Goal: Task Accomplishment & Management: Manage account settings

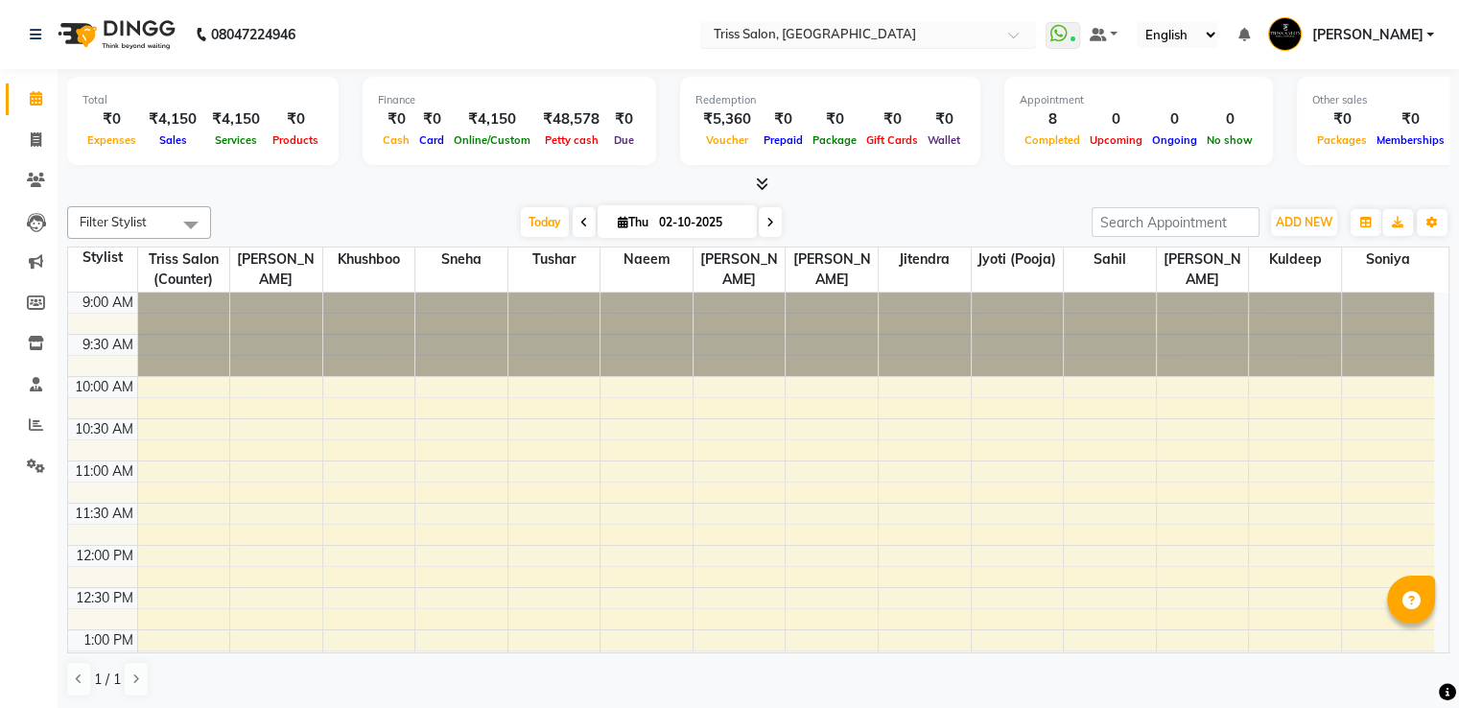
click at [778, 38] on input "text" at bounding box center [849, 36] width 278 height 19
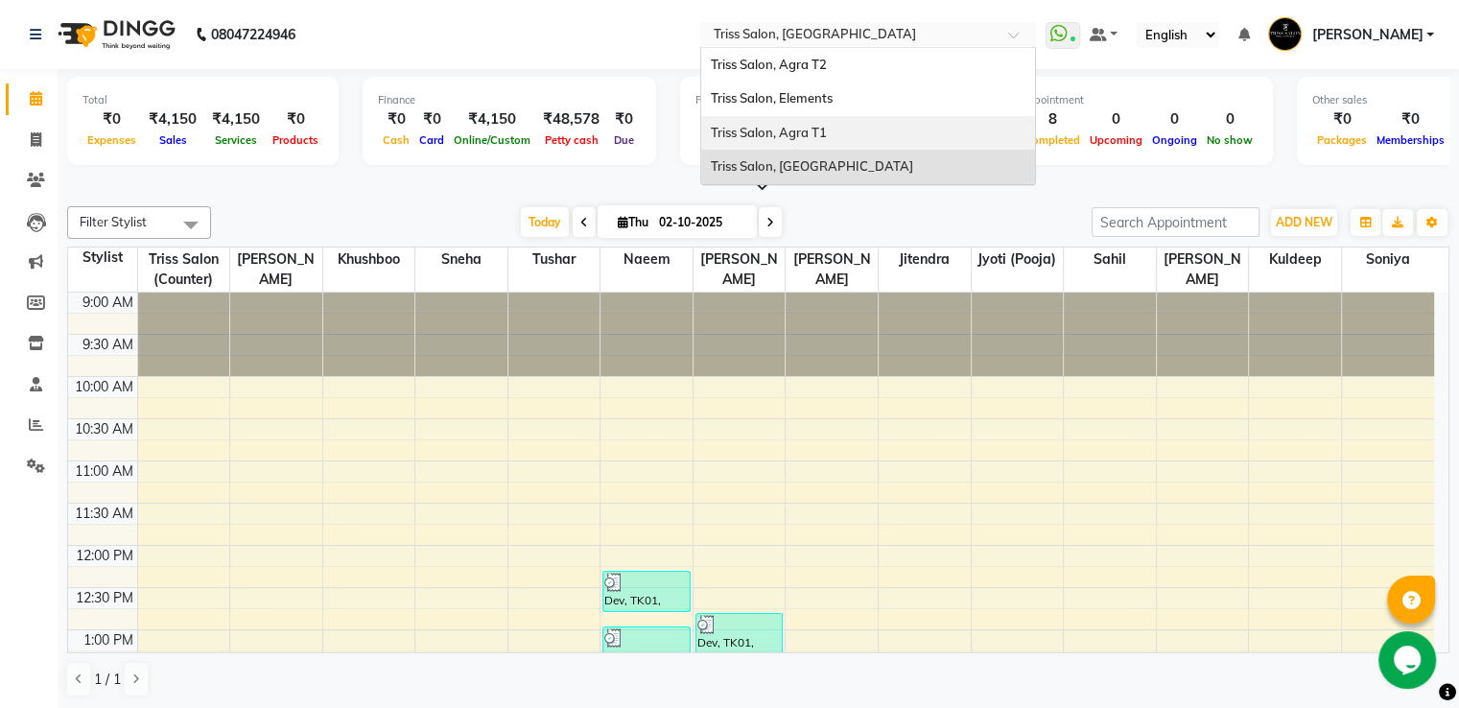
click at [796, 106] on div "Triss Salon, Elements" at bounding box center [868, 99] width 334 height 35
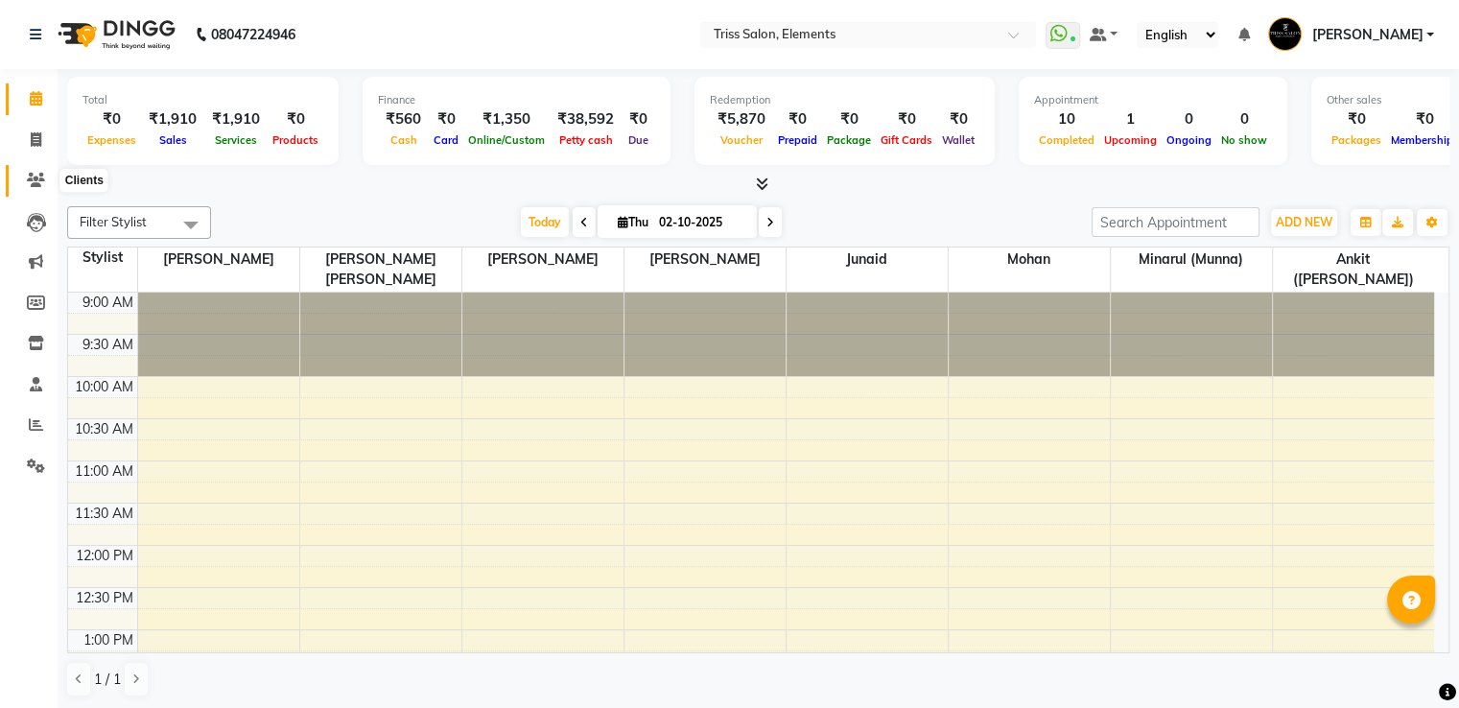
click at [36, 176] on icon at bounding box center [36, 180] width 18 height 14
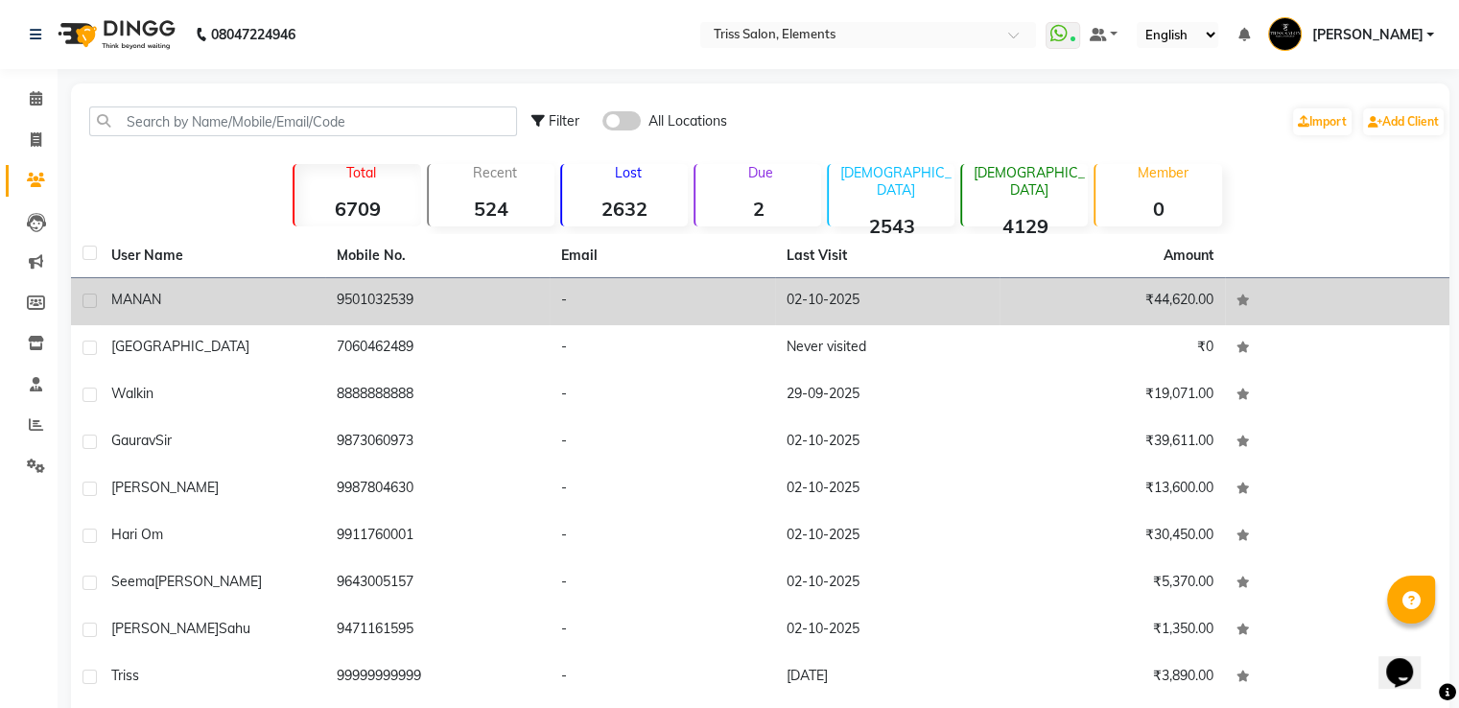
click at [366, 295] on td "9501032539" at bounding box center [437, 301] width 225 height 47
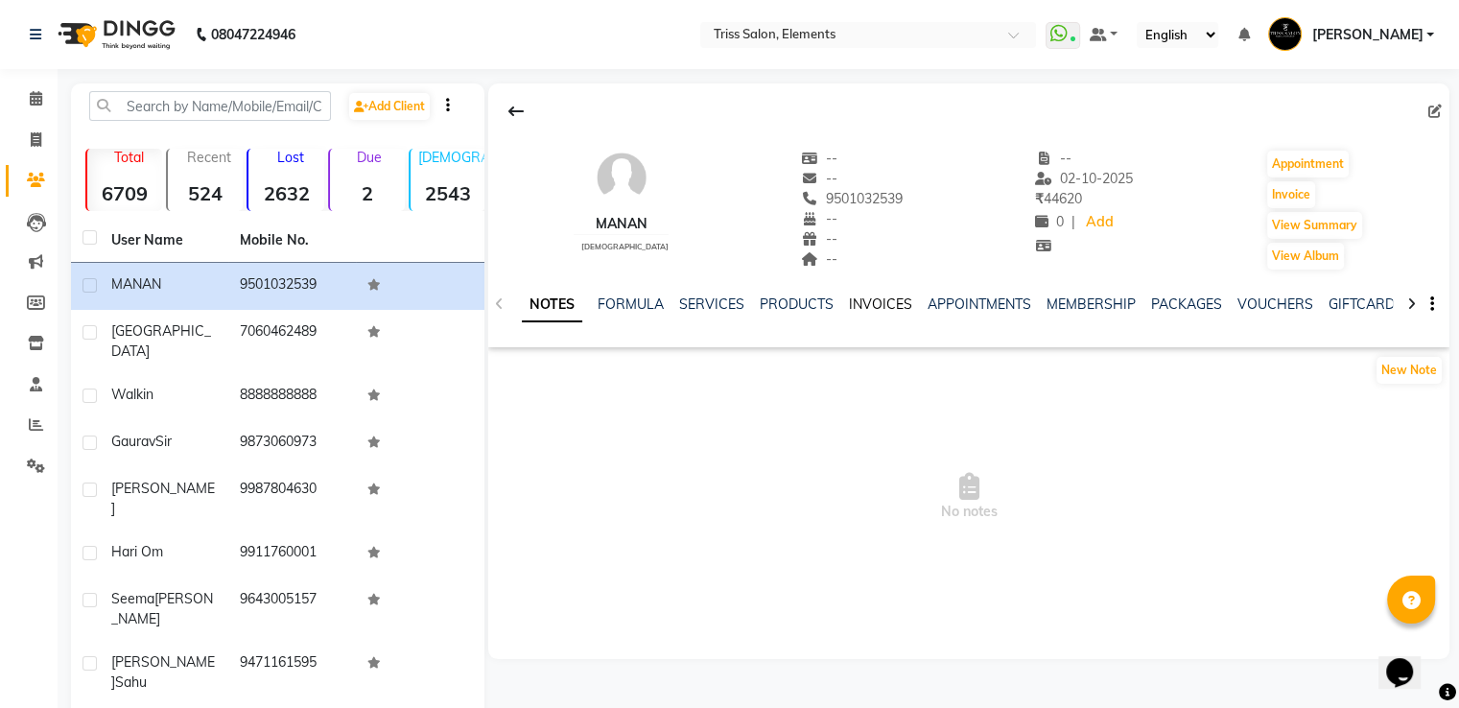
click at [861, 306] on link "INVOICES" at bounding box center [880, 303] width 63 height 17
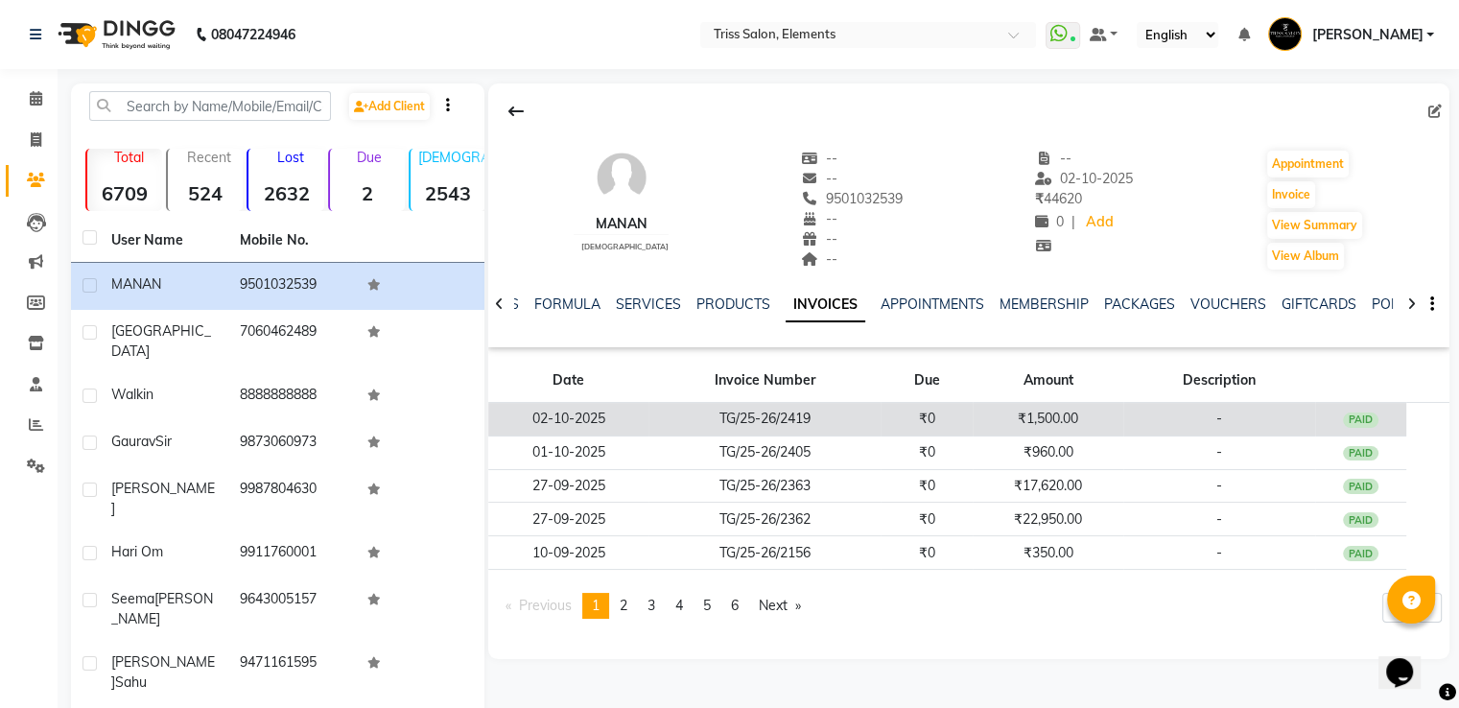
click at [1054, 413] on td "₹1,500.00" at bounding box center [1048, 420] width 151 height 34
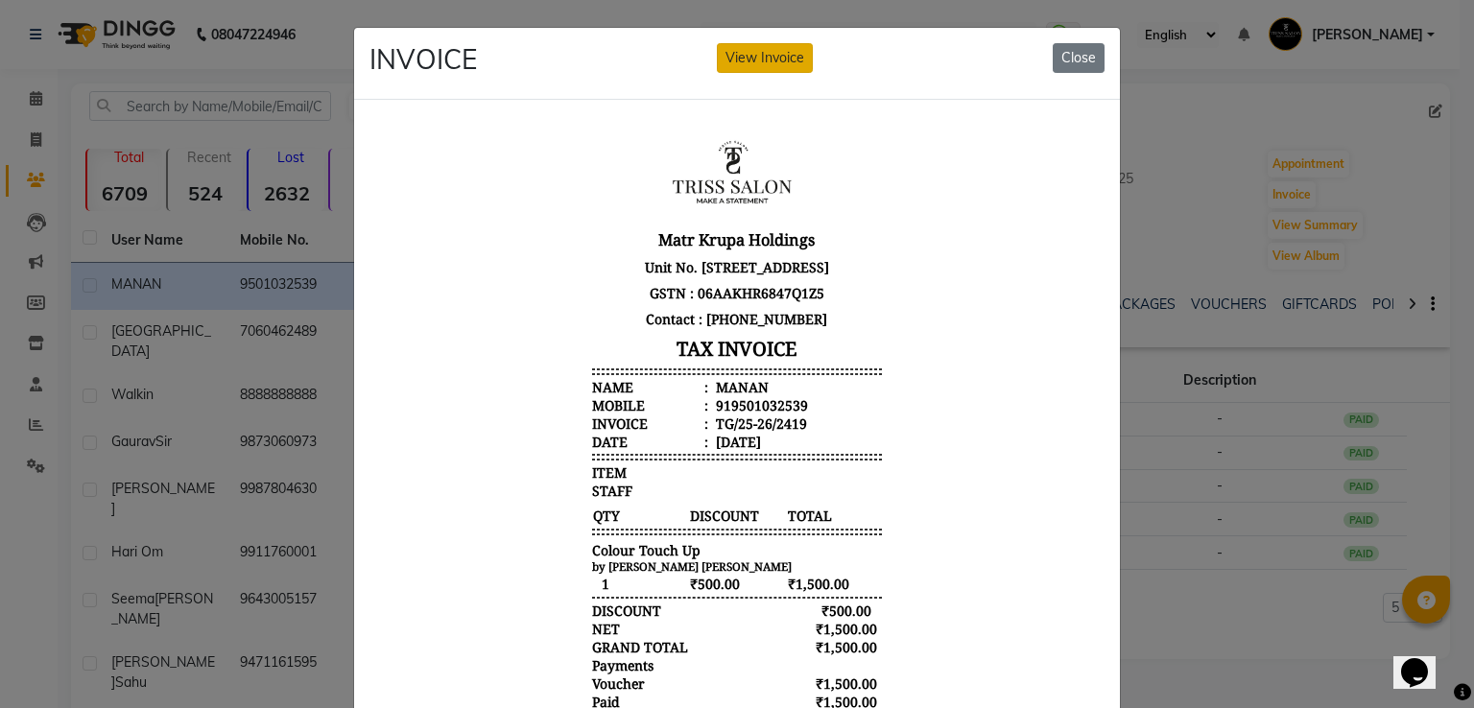
click at [765, 53] on button "View Invoice" at bounding box center [765, 58] width 96 height 30
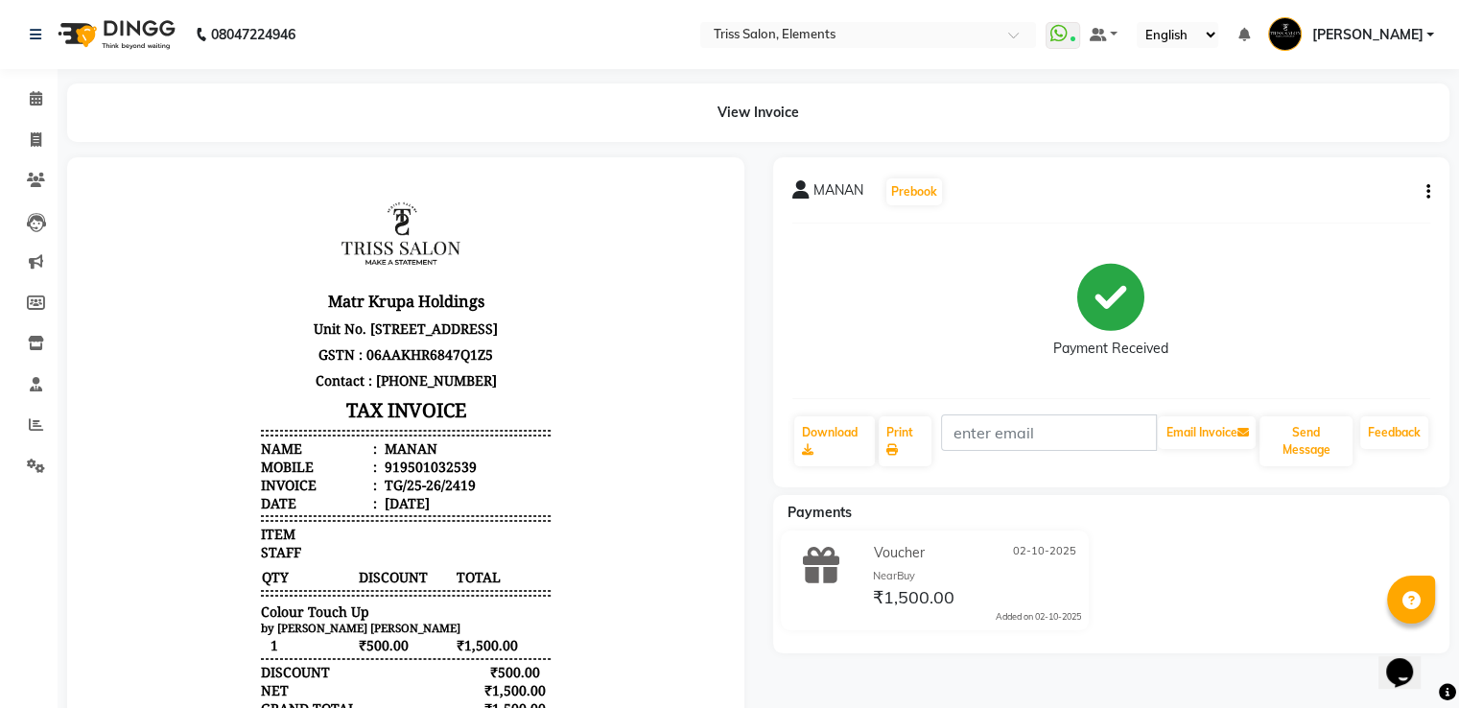
click at [1419, 191] on button "button" at bounding box center [1425, 192] width 12 height 20
click at [1282, 215] on div "Edit Invoice" at bounding box center [1331, 216] width 131 height 24
select select "service"
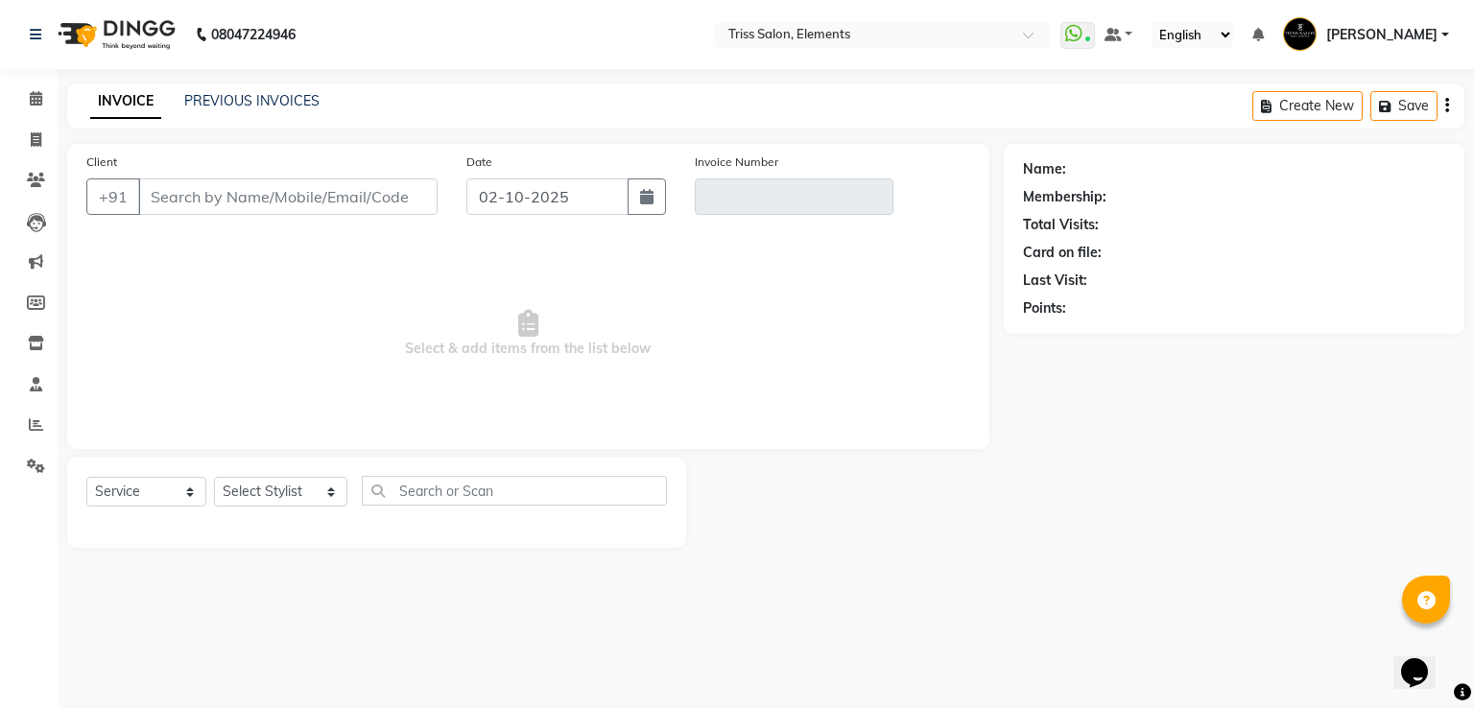
type input "9501032539"
type input "TG/25-26/2419"
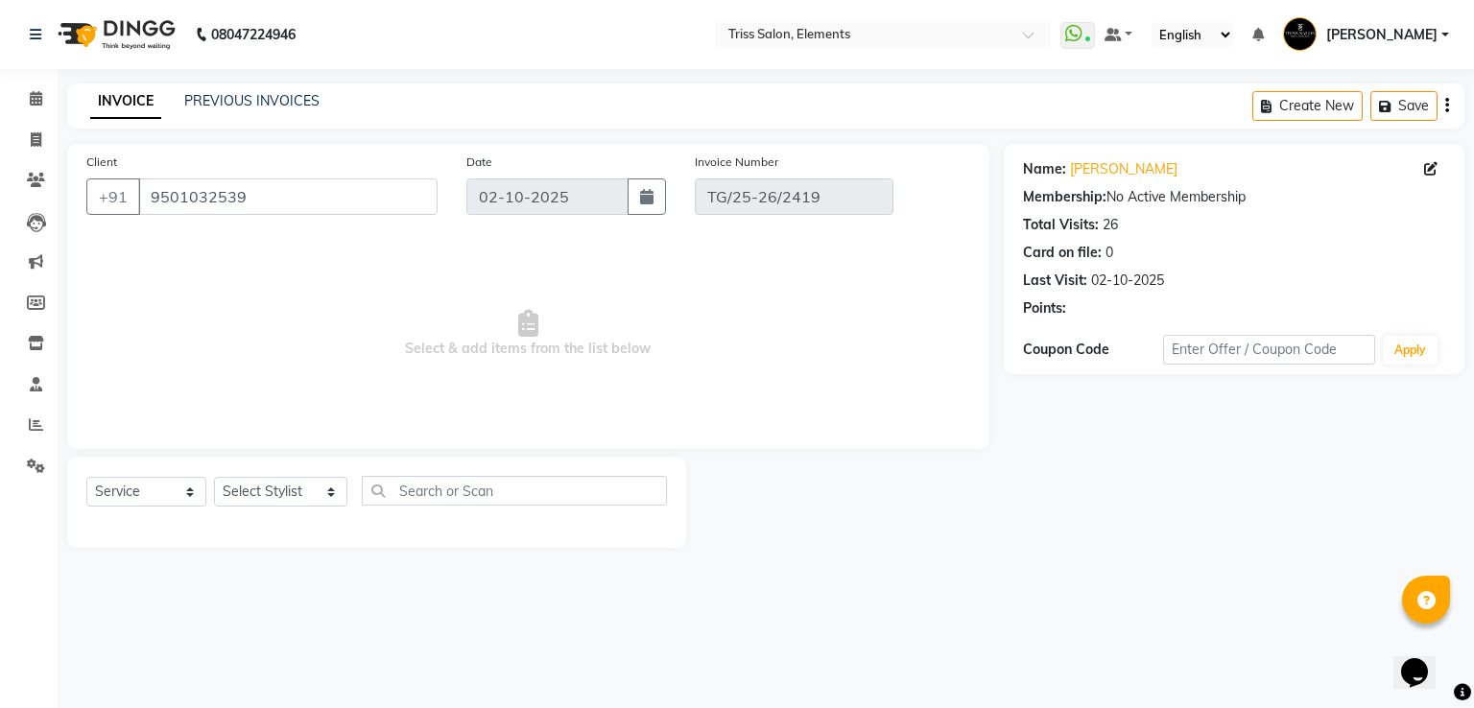
select select "select"
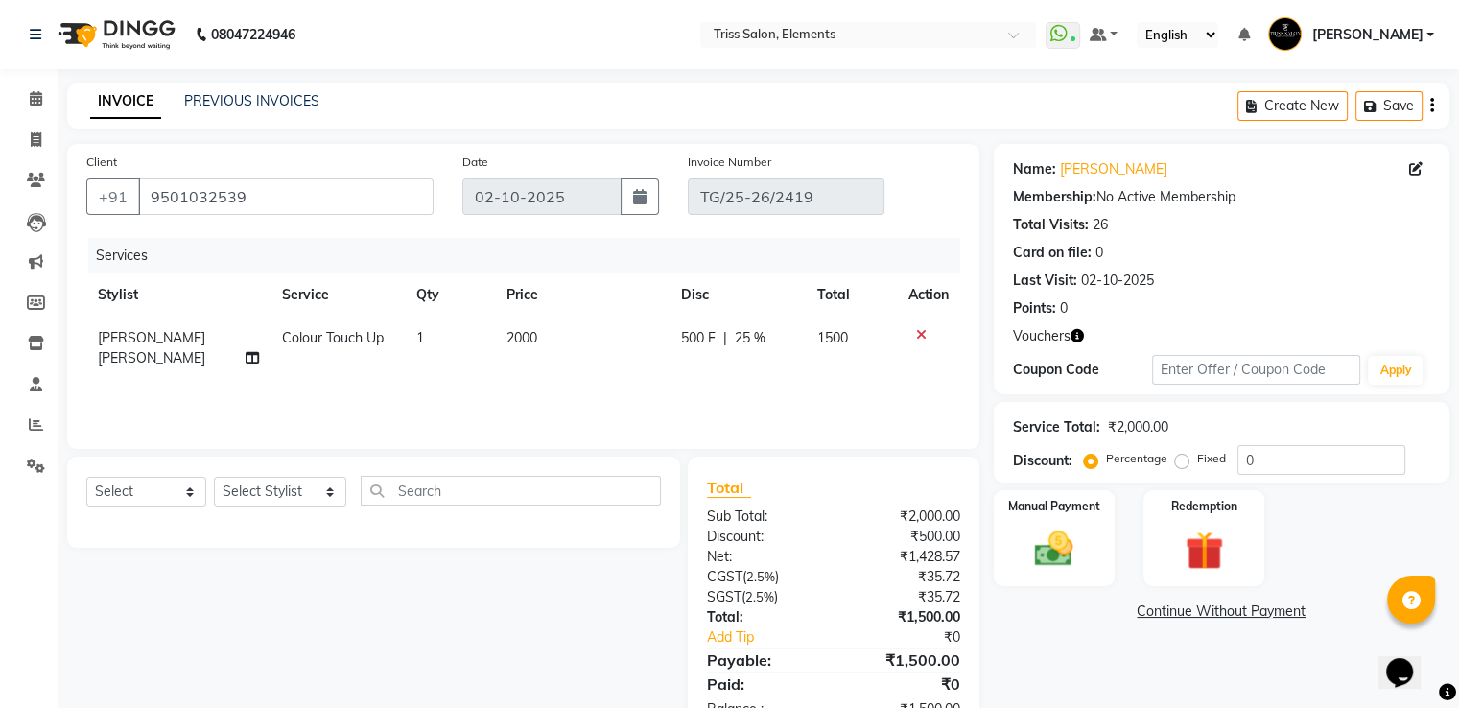
click at [548, 335] on td "2000" at bounding box center [582, 348] width 175 height 63
select select "39785"
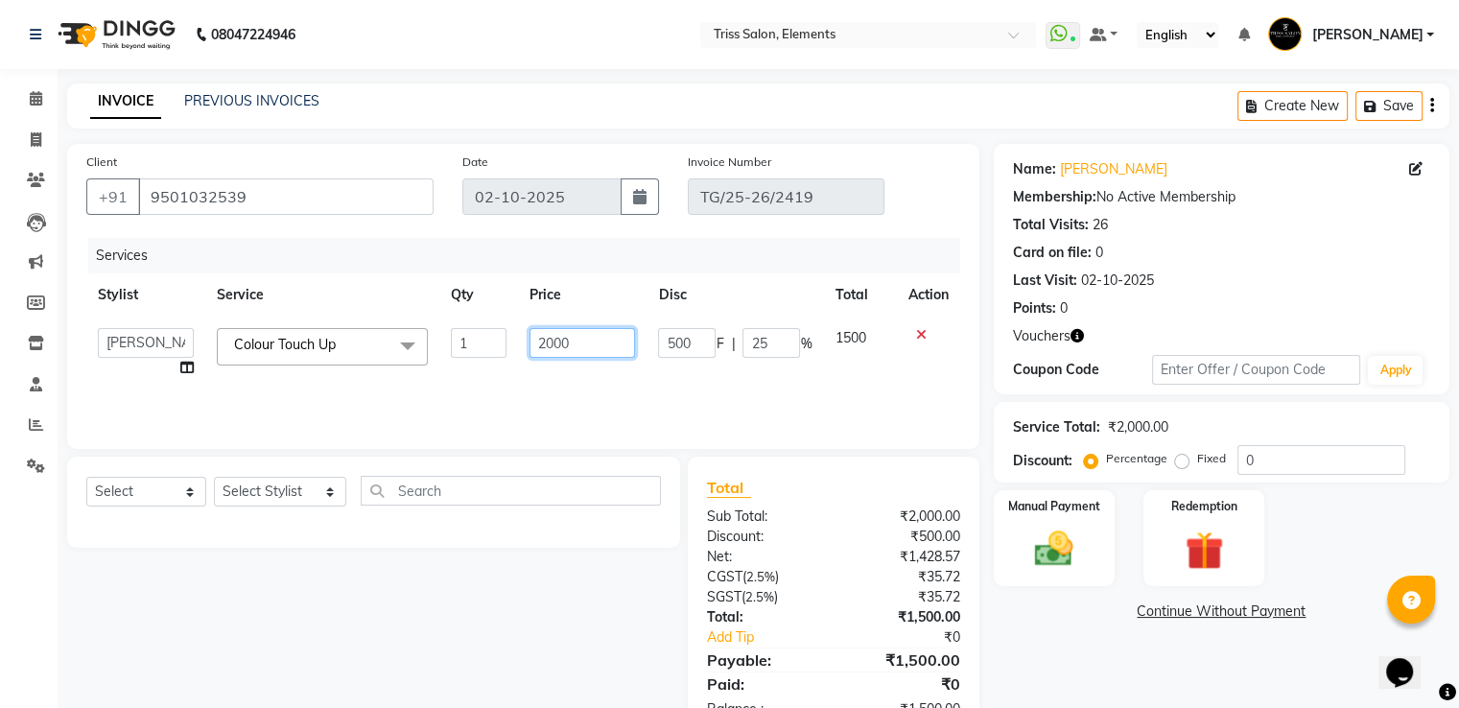
drag, startPoint x: 494, startPoint y: 359, endPoint x: 380, endPoint y: 390, distance: 118.5
click at [380, 390] on div "Services Stylist Service Qty Price Disc Total Action Ankit ([PERSON_NAME]) [PER…" at bounding box center [523, 334] width 874 height 192
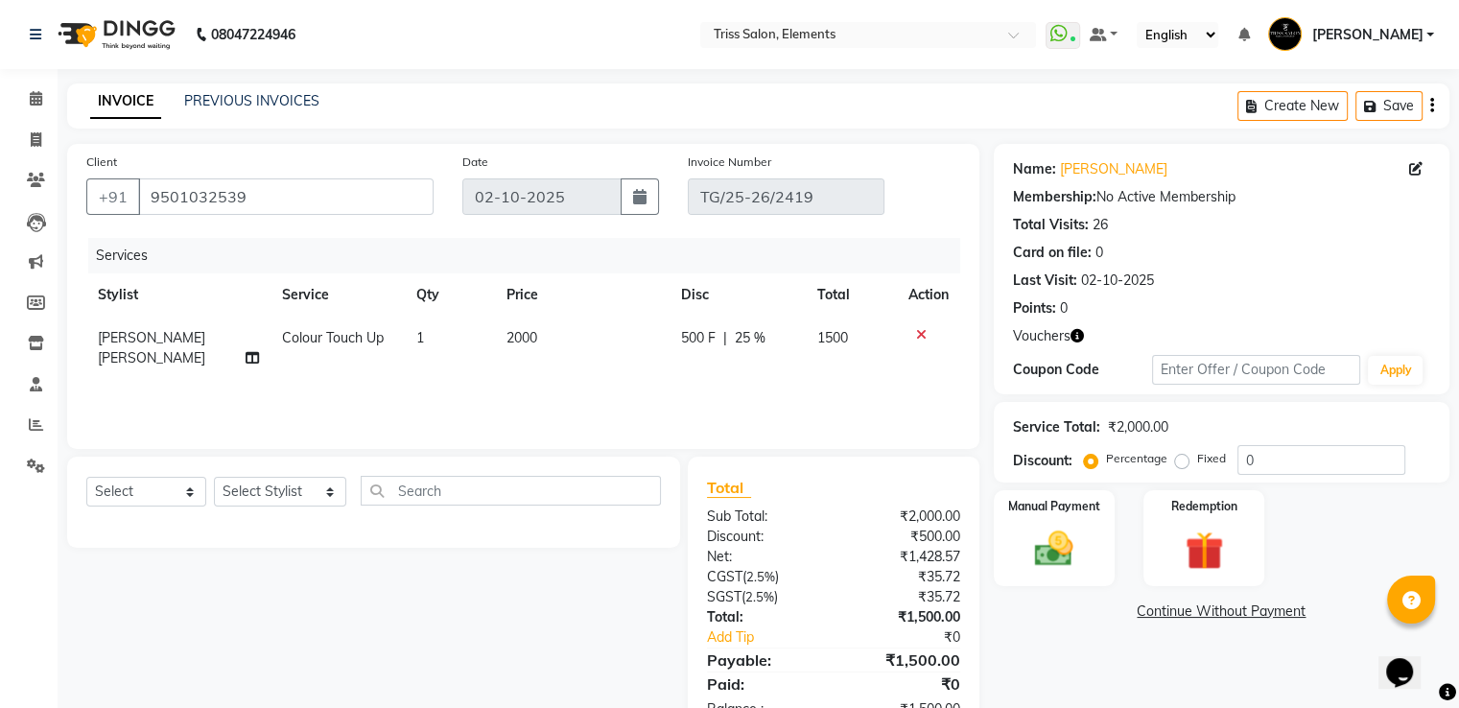
click at [713, 345] on span "500 F" at bounding box center [698, 338] width 35 height 20
select select "39785"
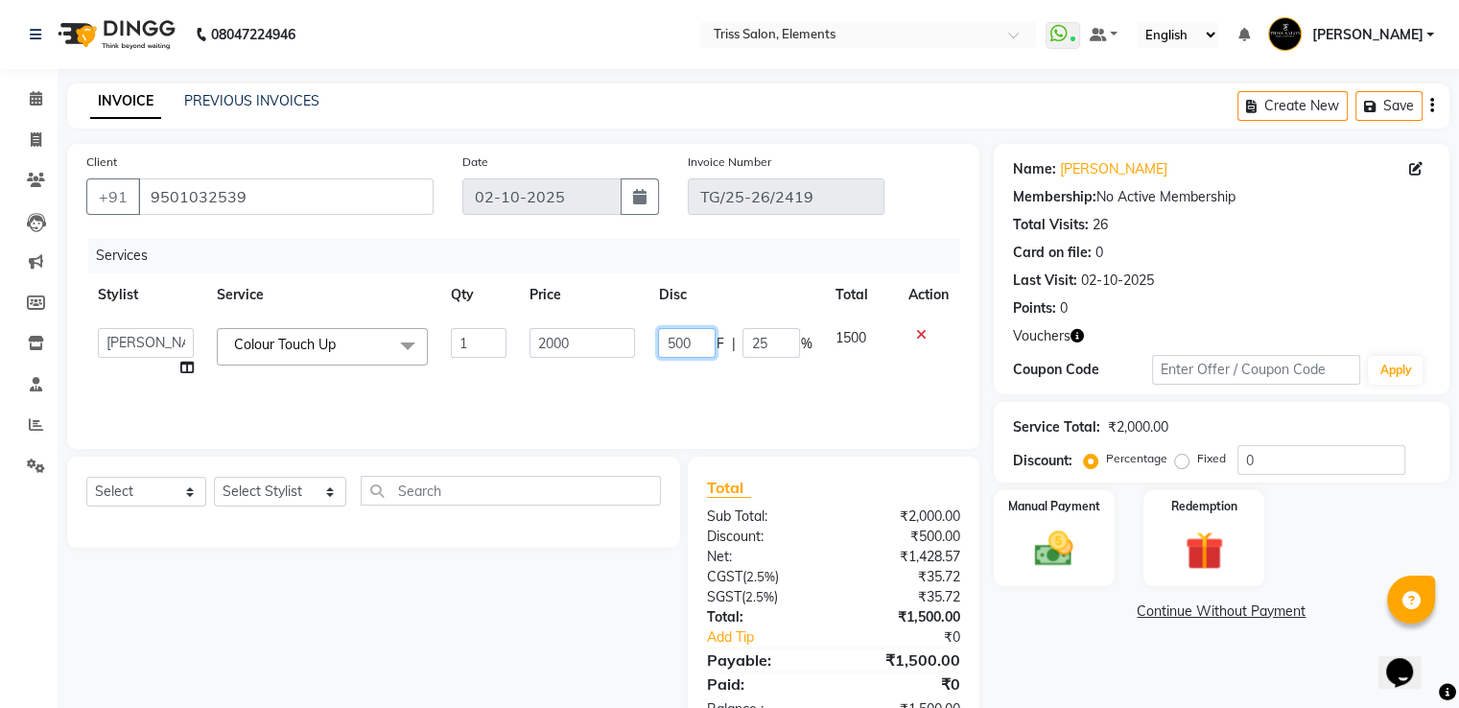
drag, startPoint x: 706, startPoint y: 345, endPoint x: 604, endPoint y: 348, distance: 101.7
click at [604, 348] on tr "Ankit ([PERSON_NAME]) [PERSON_NAME] ([PERSON_NAME]) [PERSON_NAME] [PERSON_NAME]…" at bounding box center [523, 353] width 874 height 73
type input "1000"
click at [870, 447] on div "Client [PHONE_NUMBER] Date [DATE] Invoice Number TG/25-26/2419 Services Stylist…" at bounding box center [523, 296] width 912 height 305
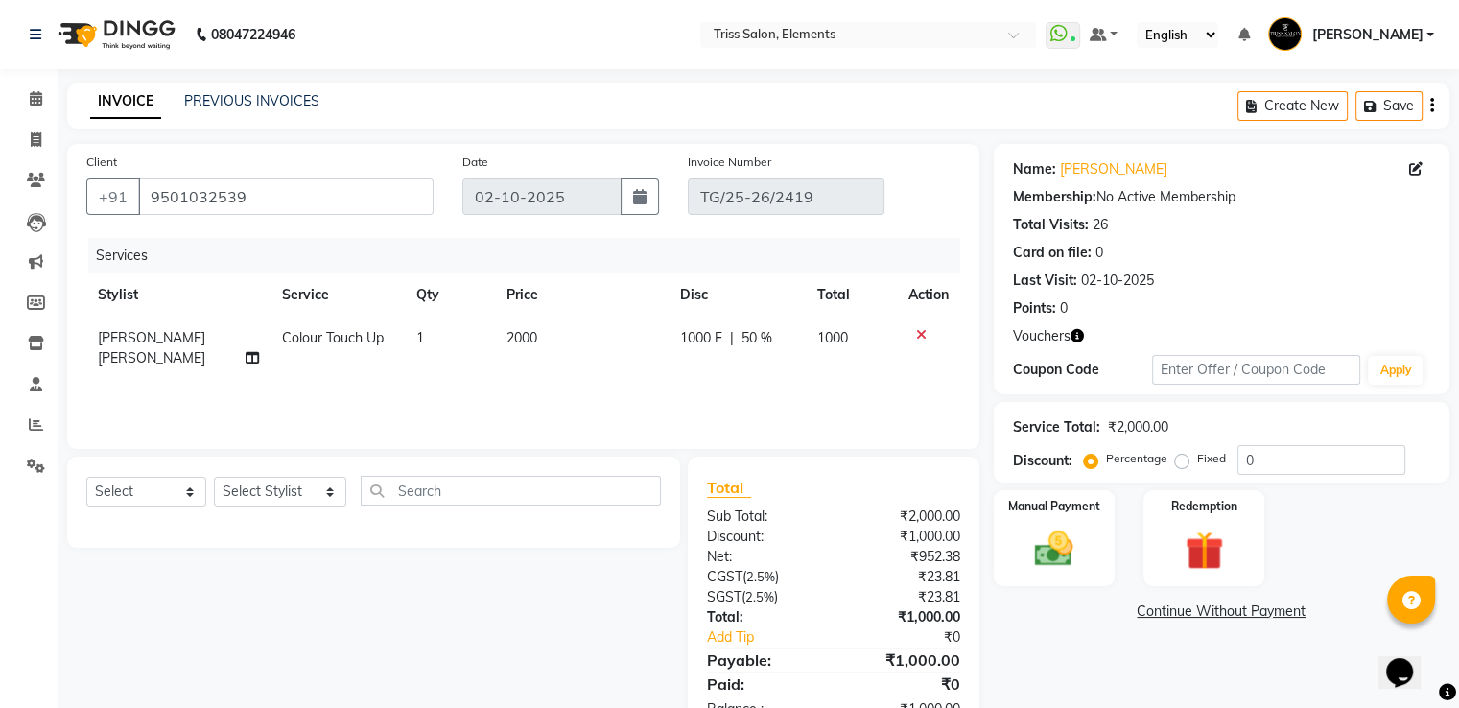
scroll to position [60, 0]
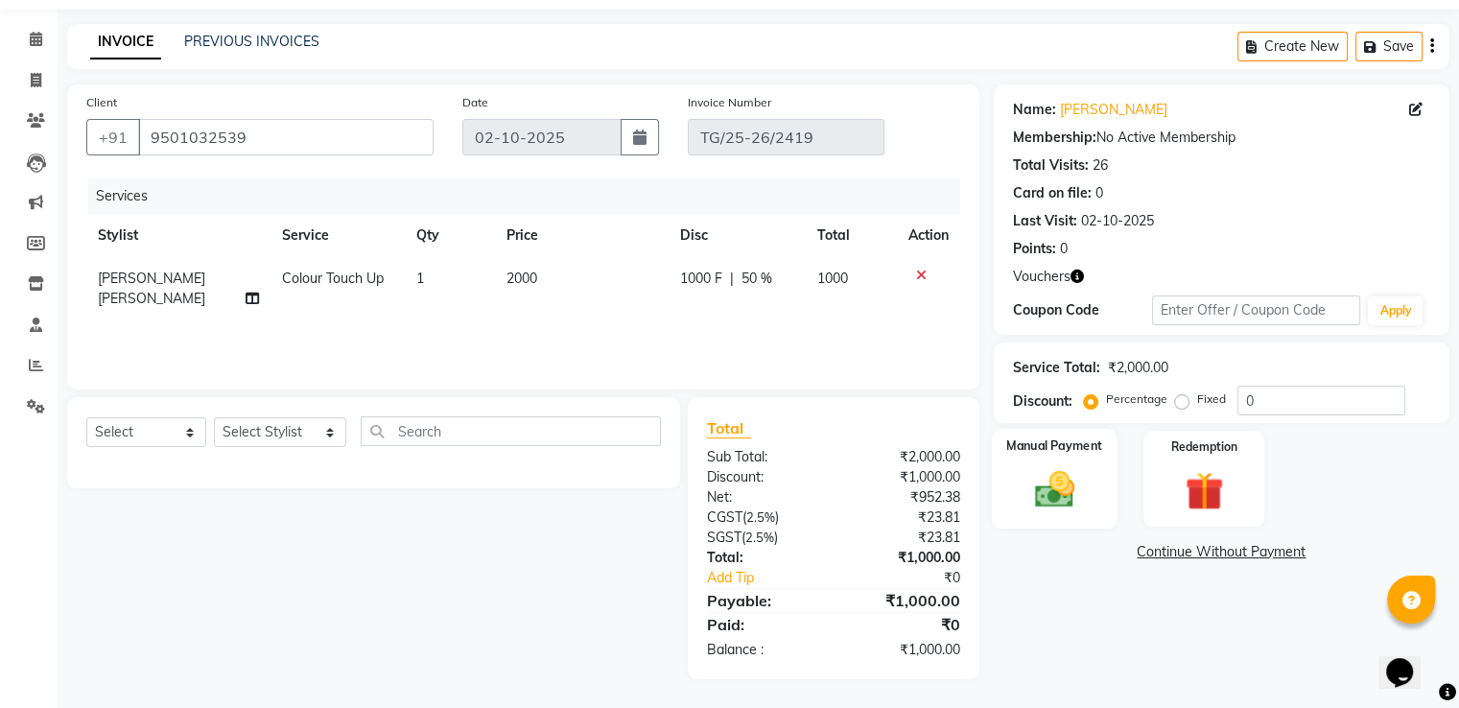
click at [1067, 514] on div "Manual Payment" at bounding box center [1054, 478] width 126 height 99
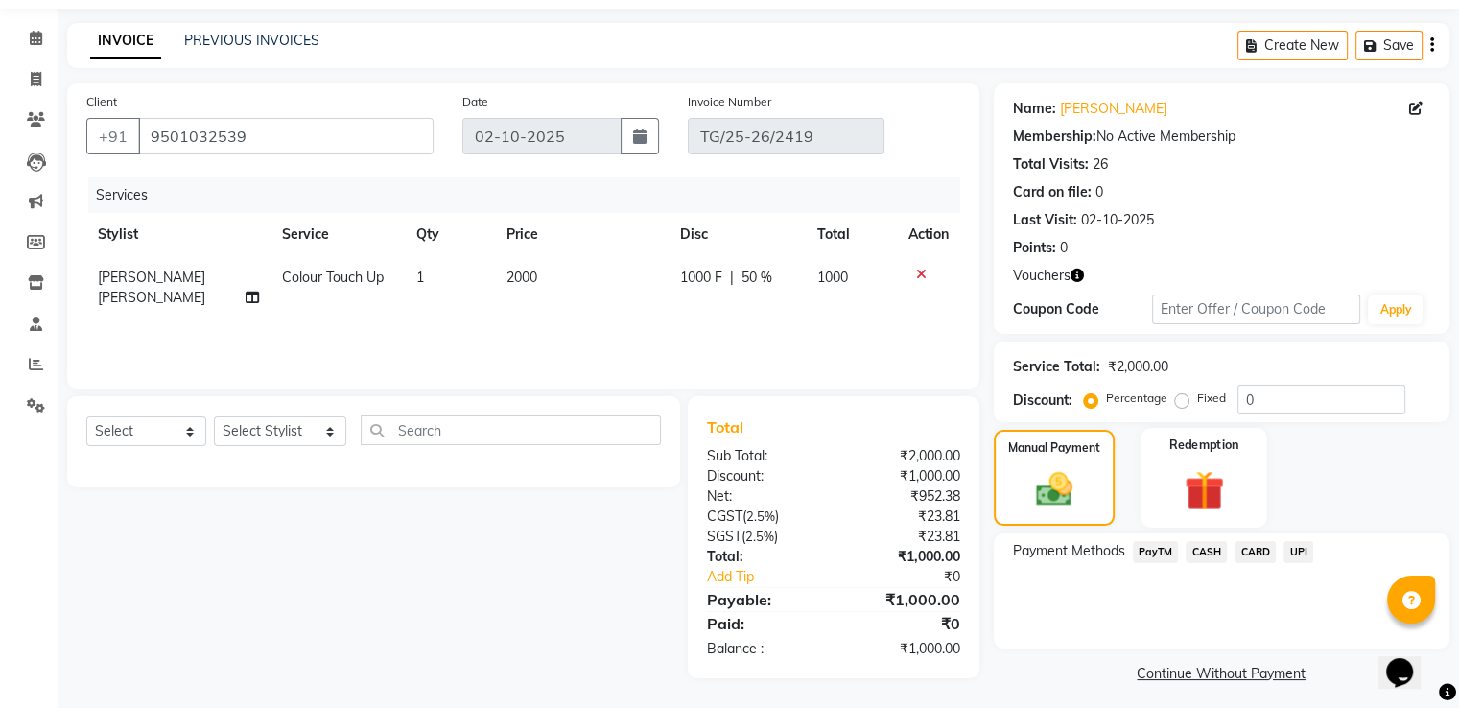
click at [1194, 481] on img at bounding box center [1203, 490] width 64 height 49
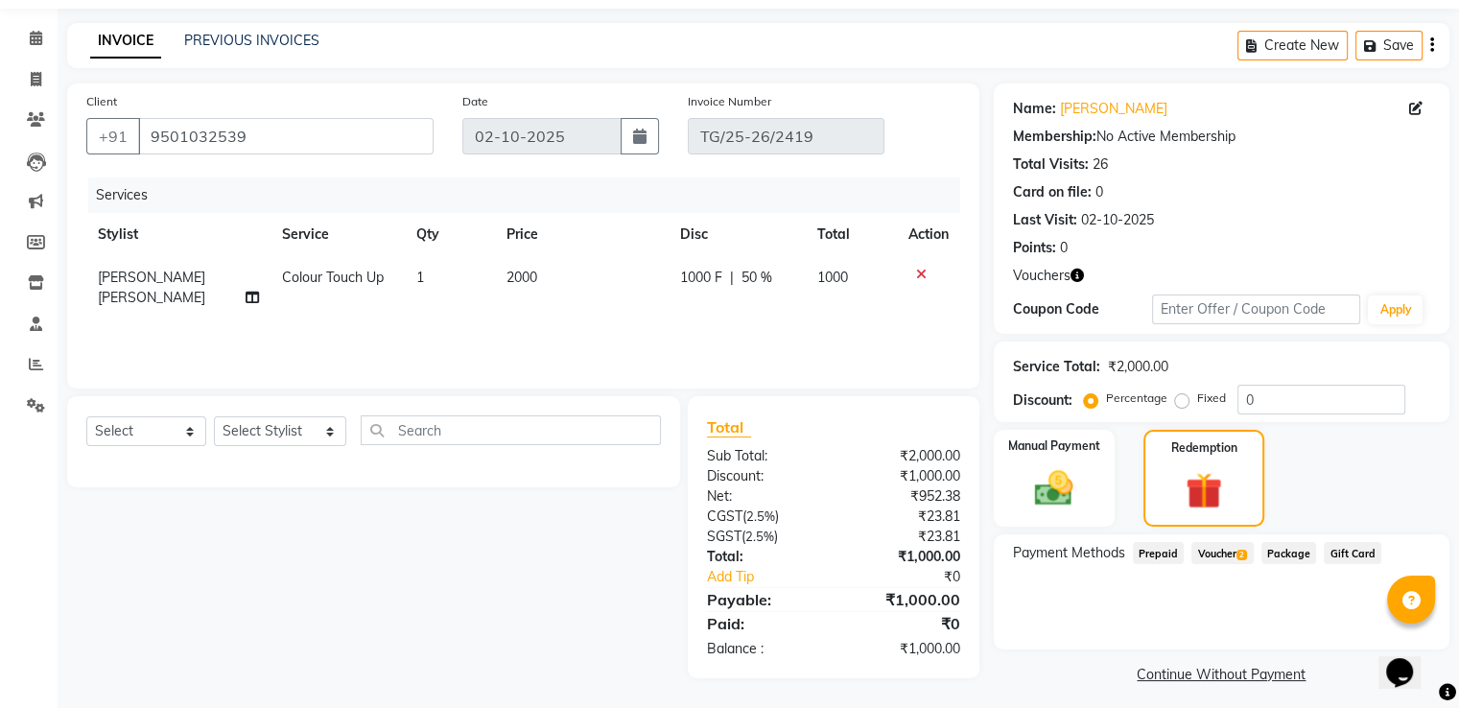
click at [1224, 550] on span "Voucher 2" at bounding box center [1222, 553] width 61 height 22
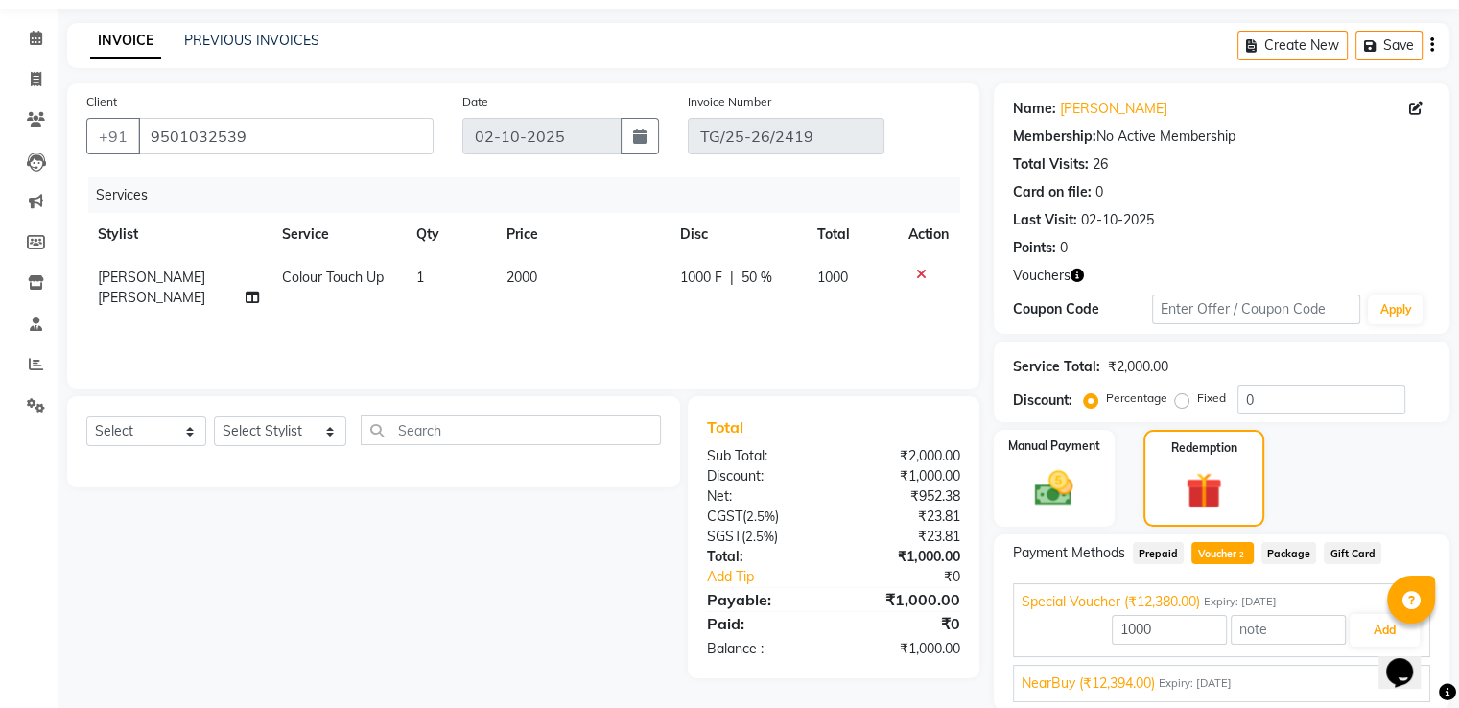
scroll to position [130, 0]
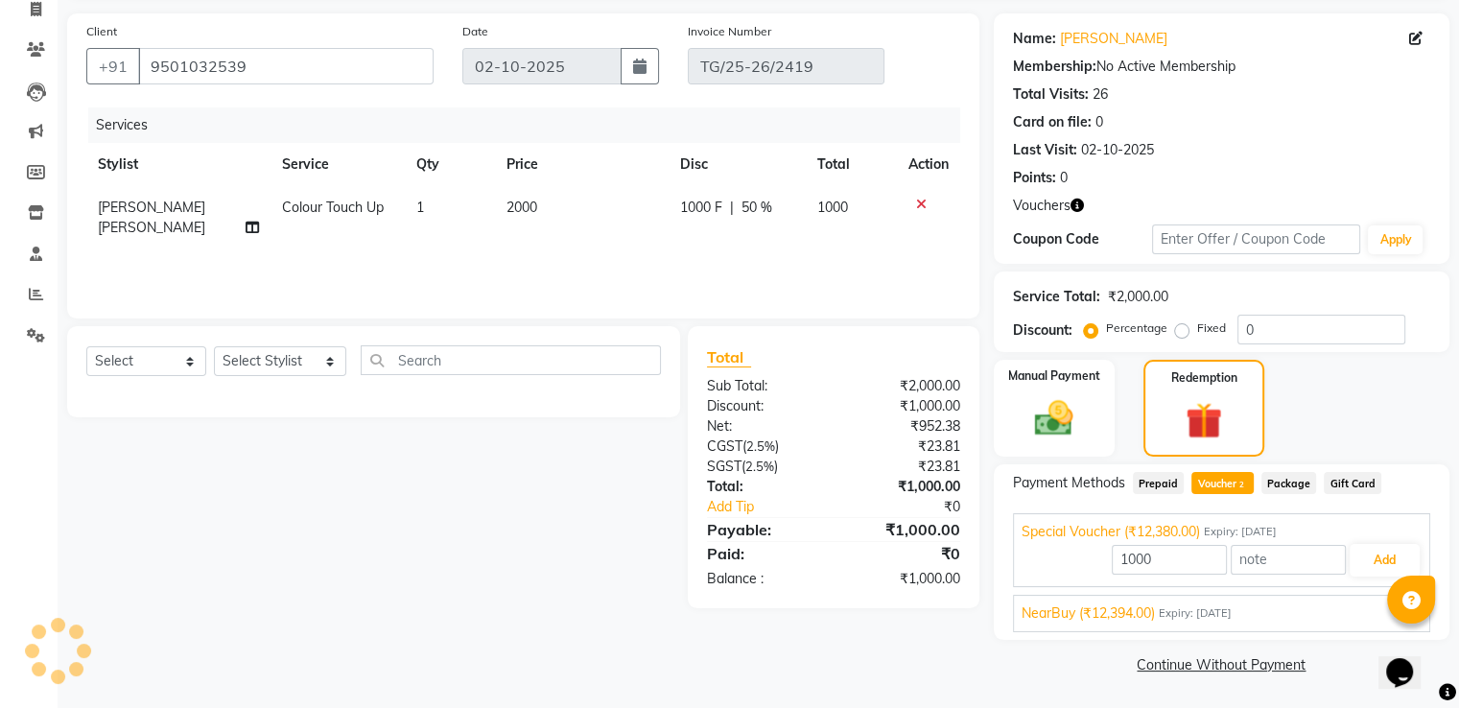
click at [1284, 618] on div "NearBuy (₹12,394.00) Expiry: [DATE]" at bounding box center [1222, 613] width 400 height 20
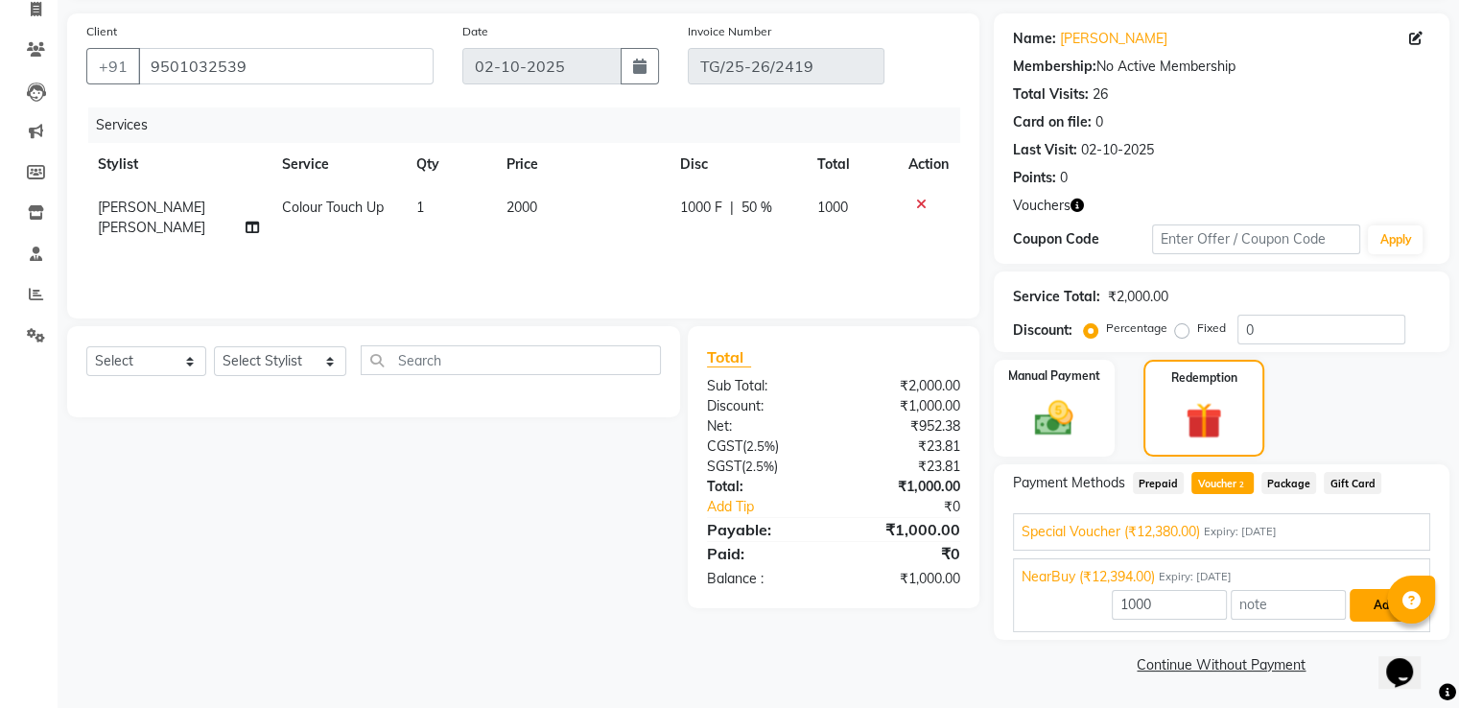
click at [1380, 595] on button "Add" at bounding box center [1385, 605] width 70 height 33
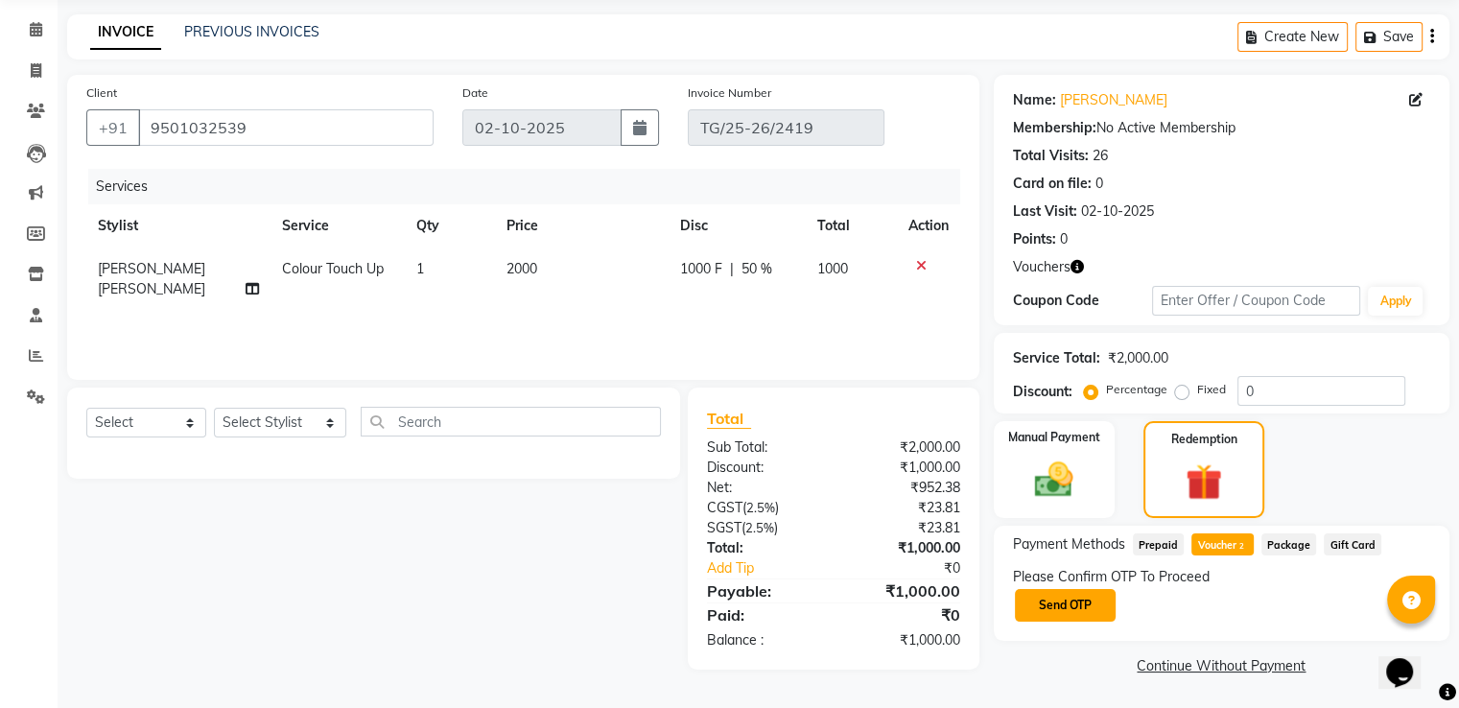
click at [1050, 611] on button "Send OTP" at bounding box center [1065, 605] width 101 height 33
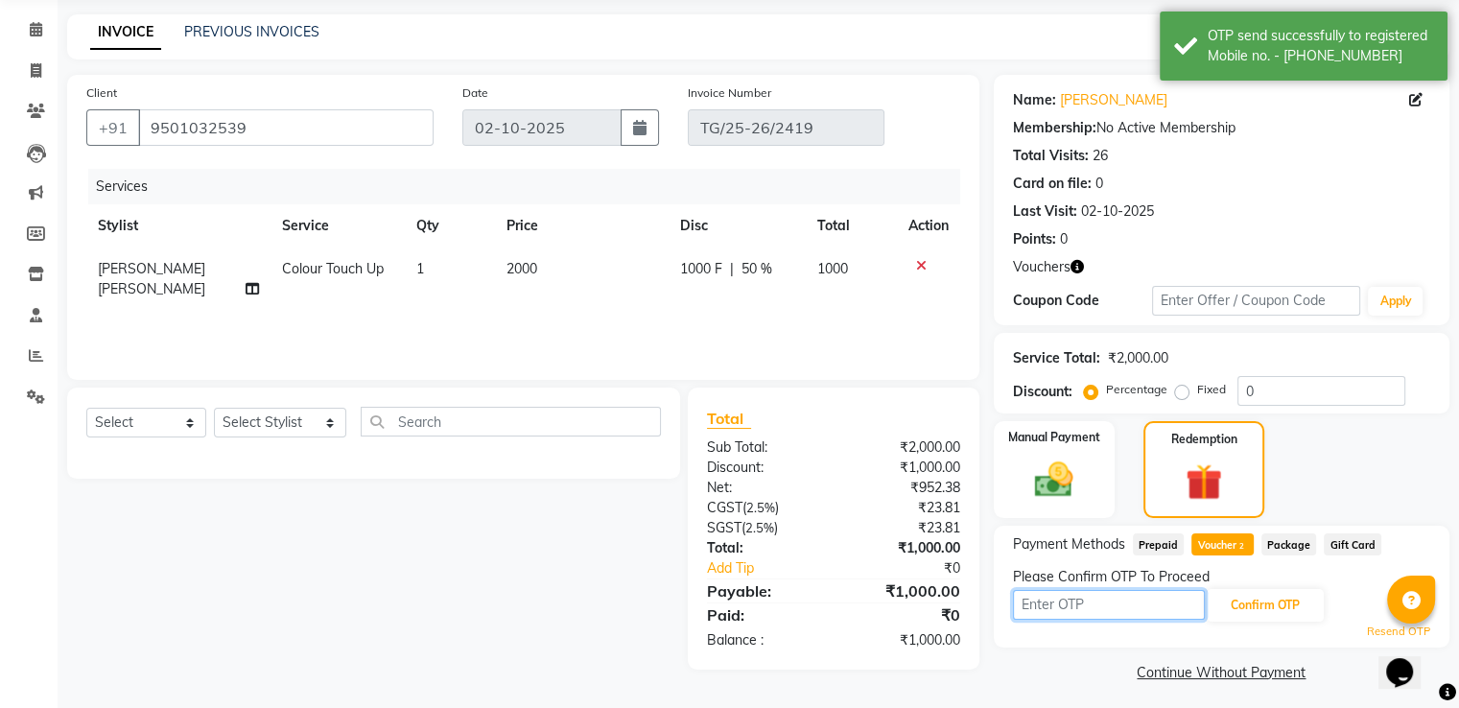
click at [1050, 611] on input "text" at bounding box center [1109, 605] width 192 height 30
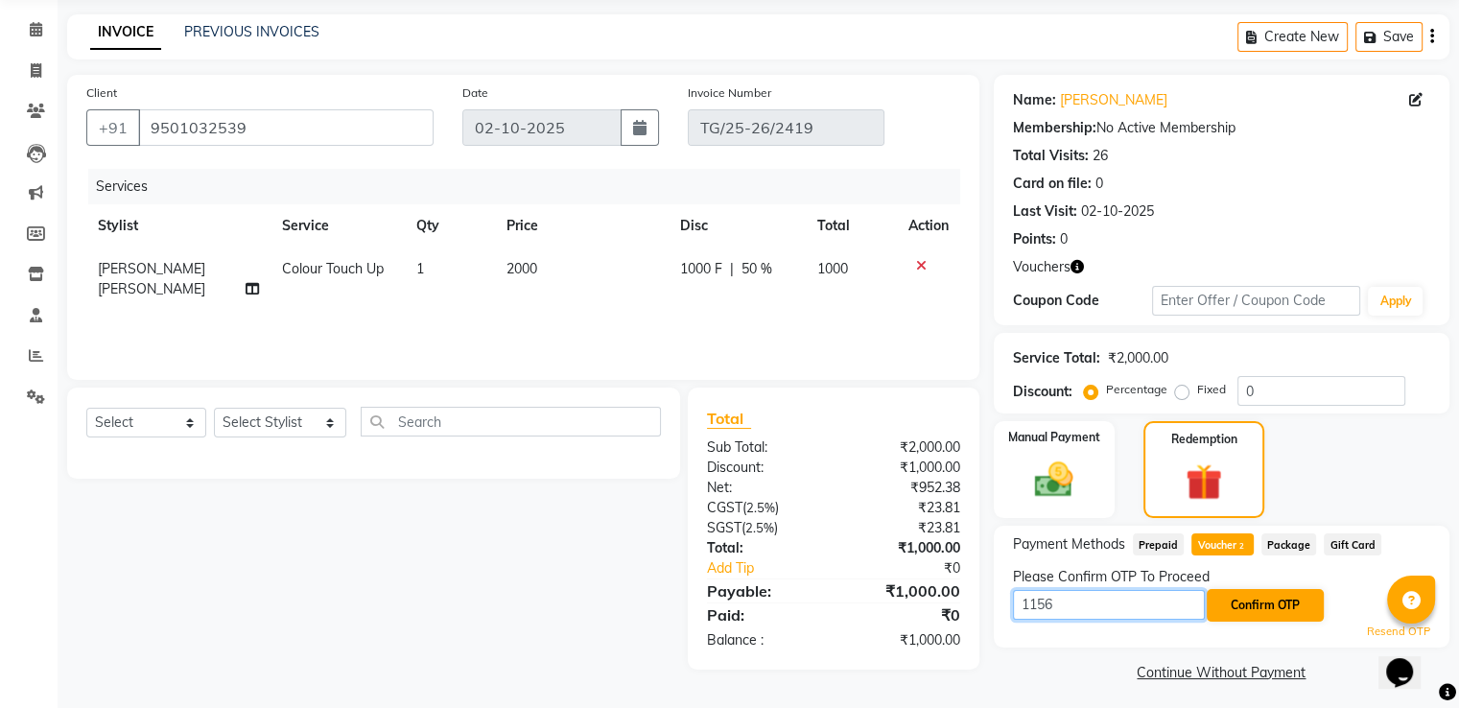
type input "1156"
click at [1262, 589] on button "Confirm OTP" at bounding box center [1265, 605] width 117 height 33
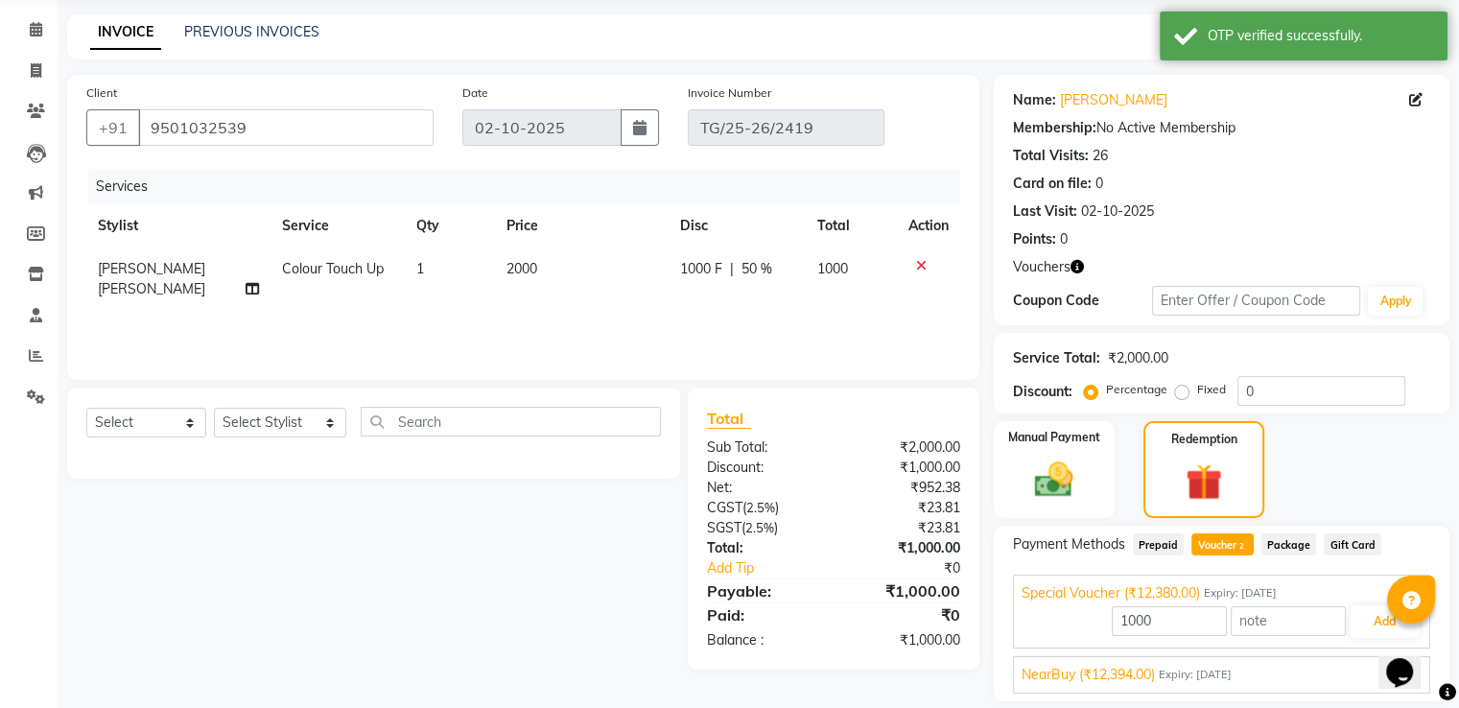
click at [1332, 670] on div "NearBuy (₹12,394.00) Expiry: [DATE]" at bounding box center [1222, 675] width 400 height 20
click at [1372, 661] on button "Add" at bounding box center [1385, 666] width 70 height 33
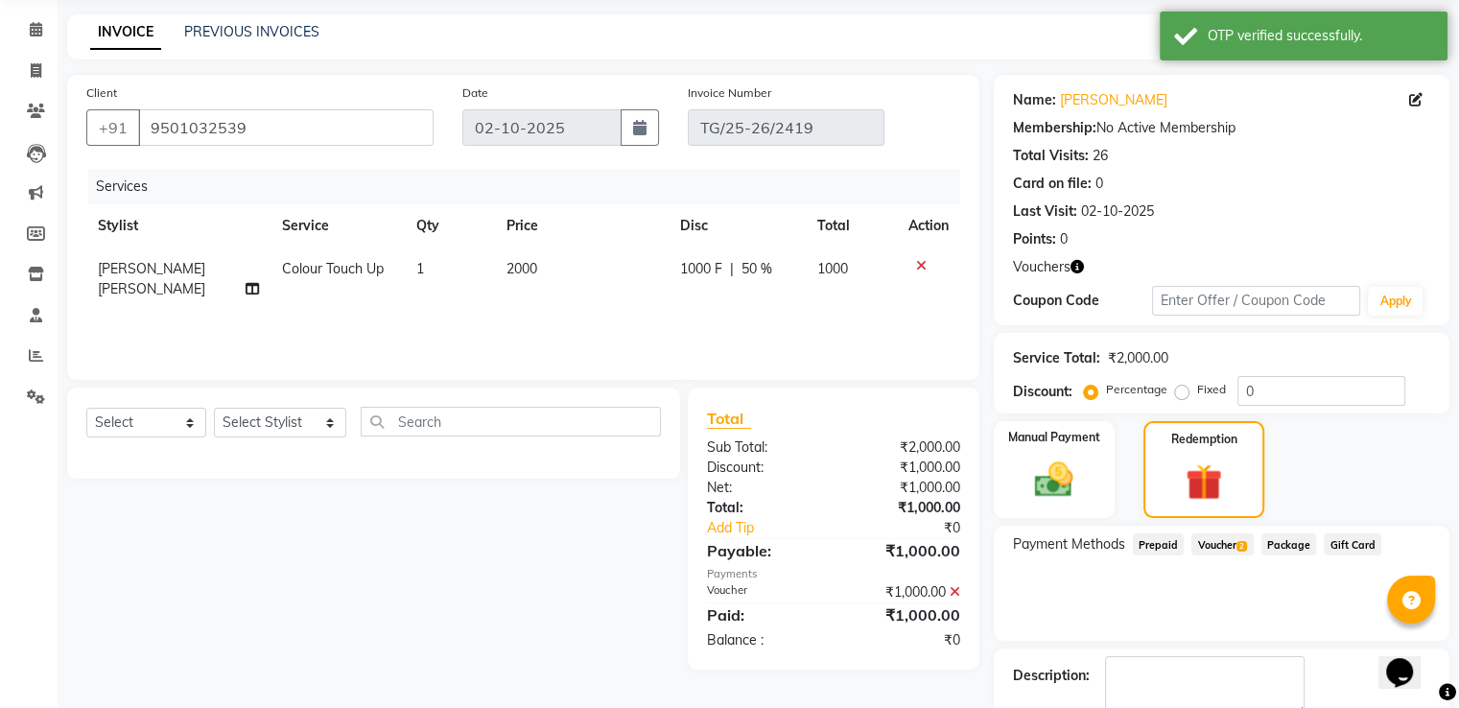
scroll to position [150, 0]
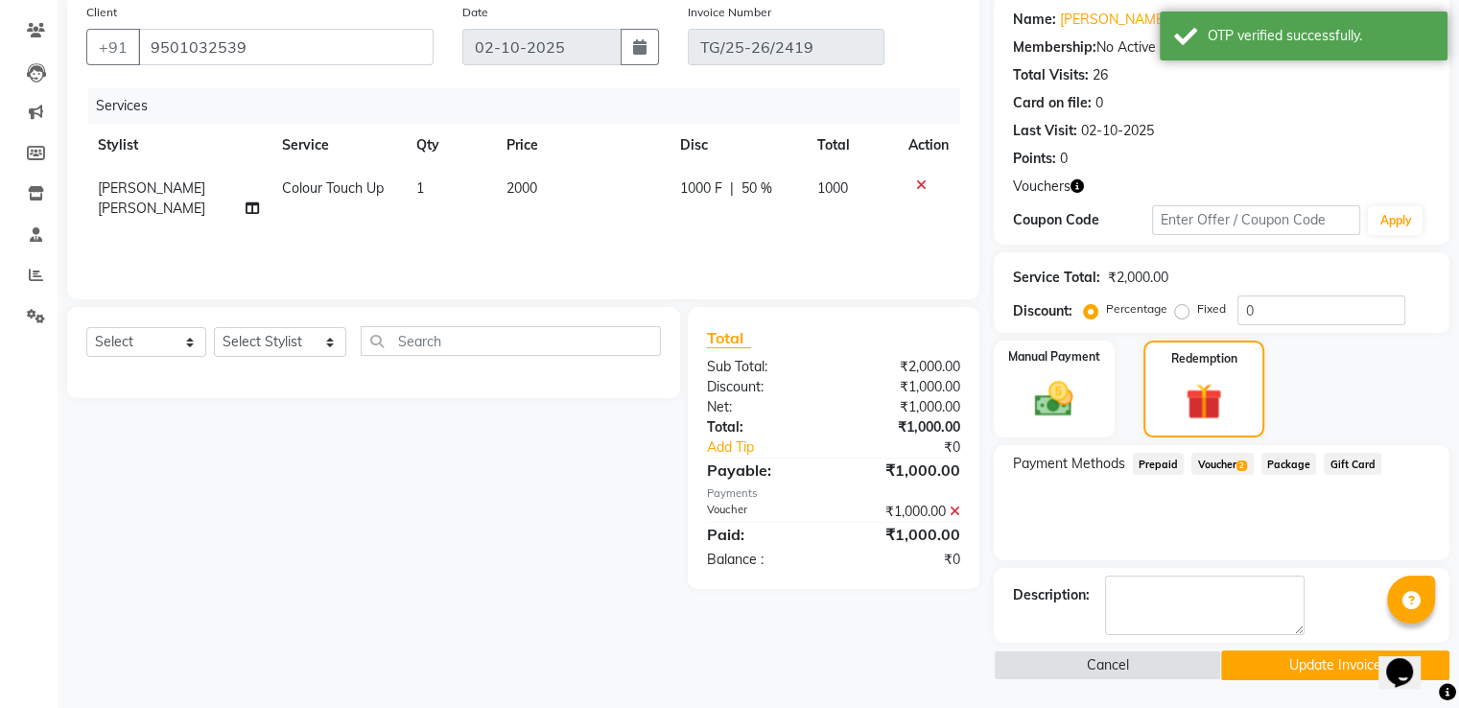
click at [1343, 661] on button "Update Invoice" at bounding box center [1335, 665] width 228 height 30
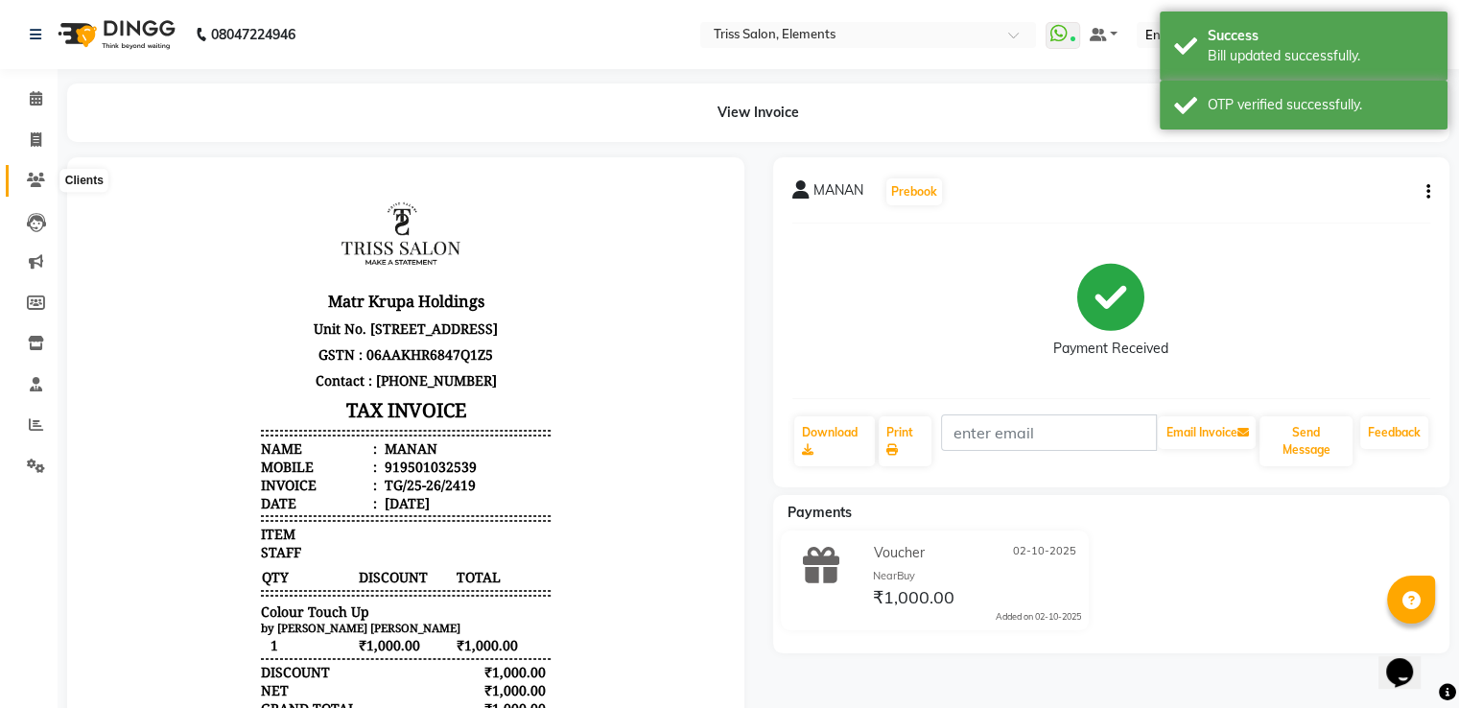
click at [31, 180] on icon at bounding box center [36, 180] width 18 height 14
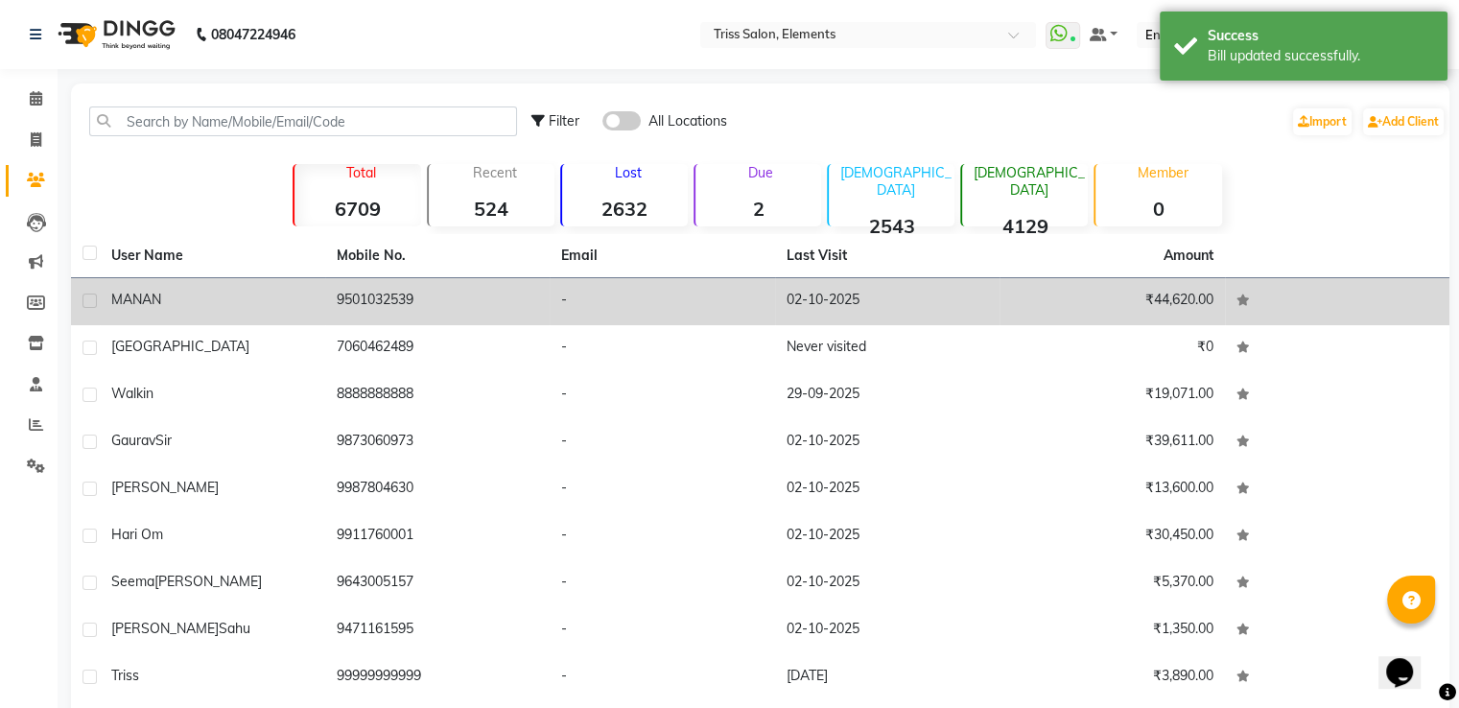
click at [342, 293] on td "9501032539" at bounding box center [437, 301] width 225 height 47
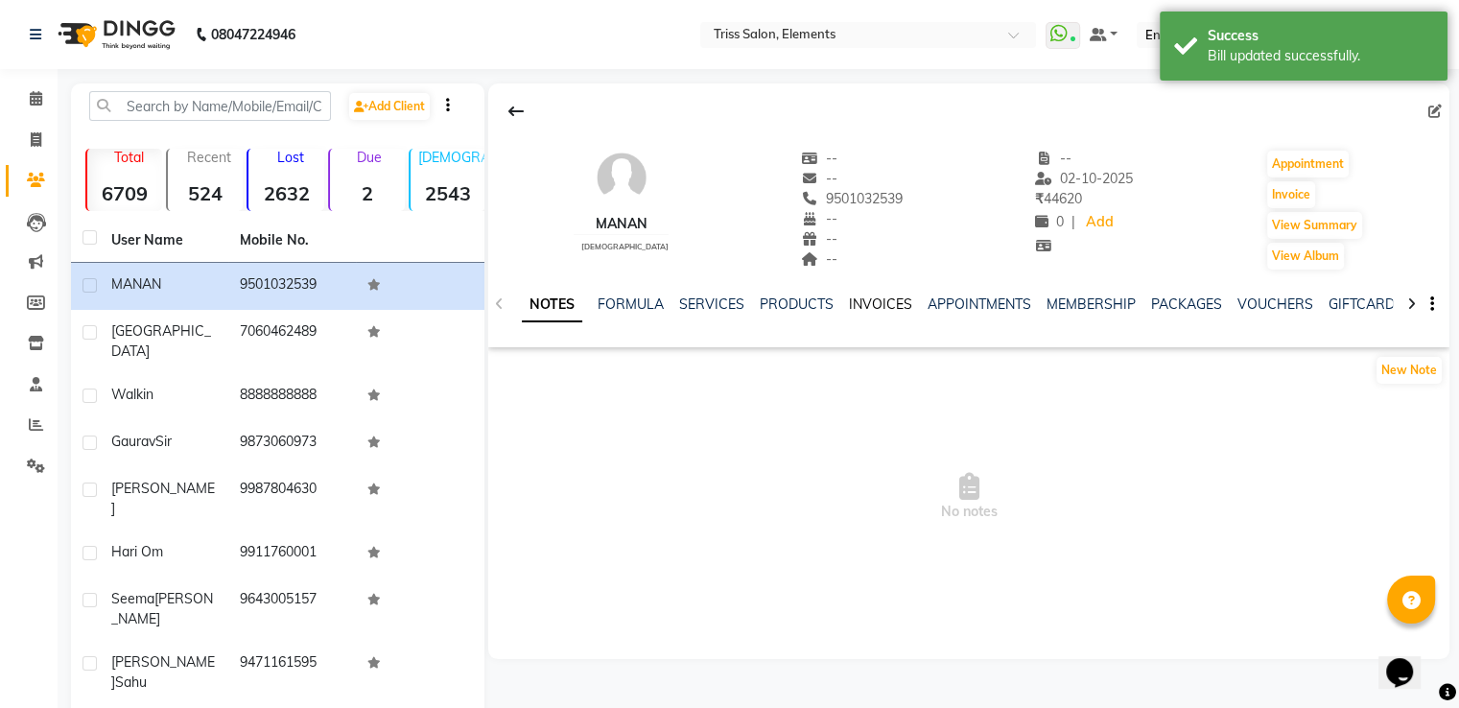
click at [874, 301] on link "INVOICES" at bounding box center [880, 303] width 63 height 17
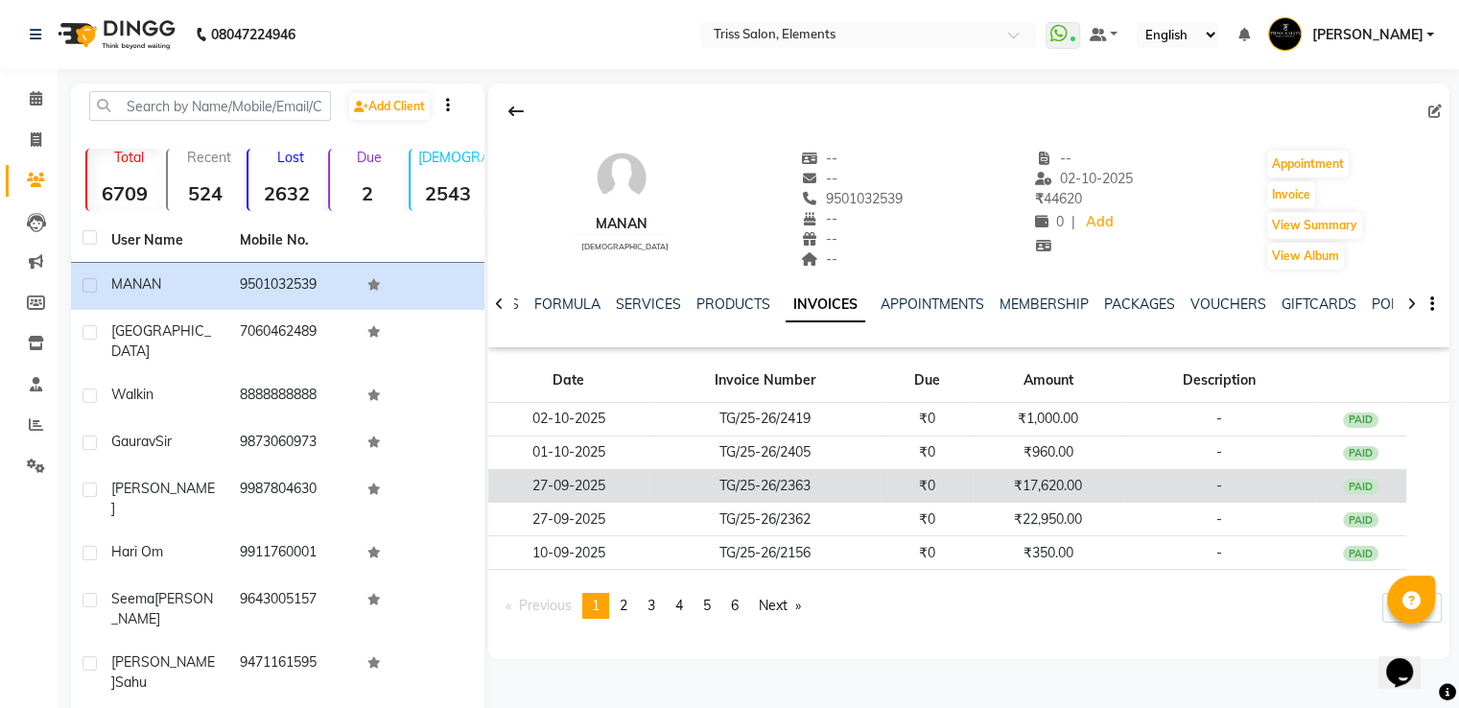
click at [905, 484] on td "₹0" at bounding box center [927, 486] width 92 height 34
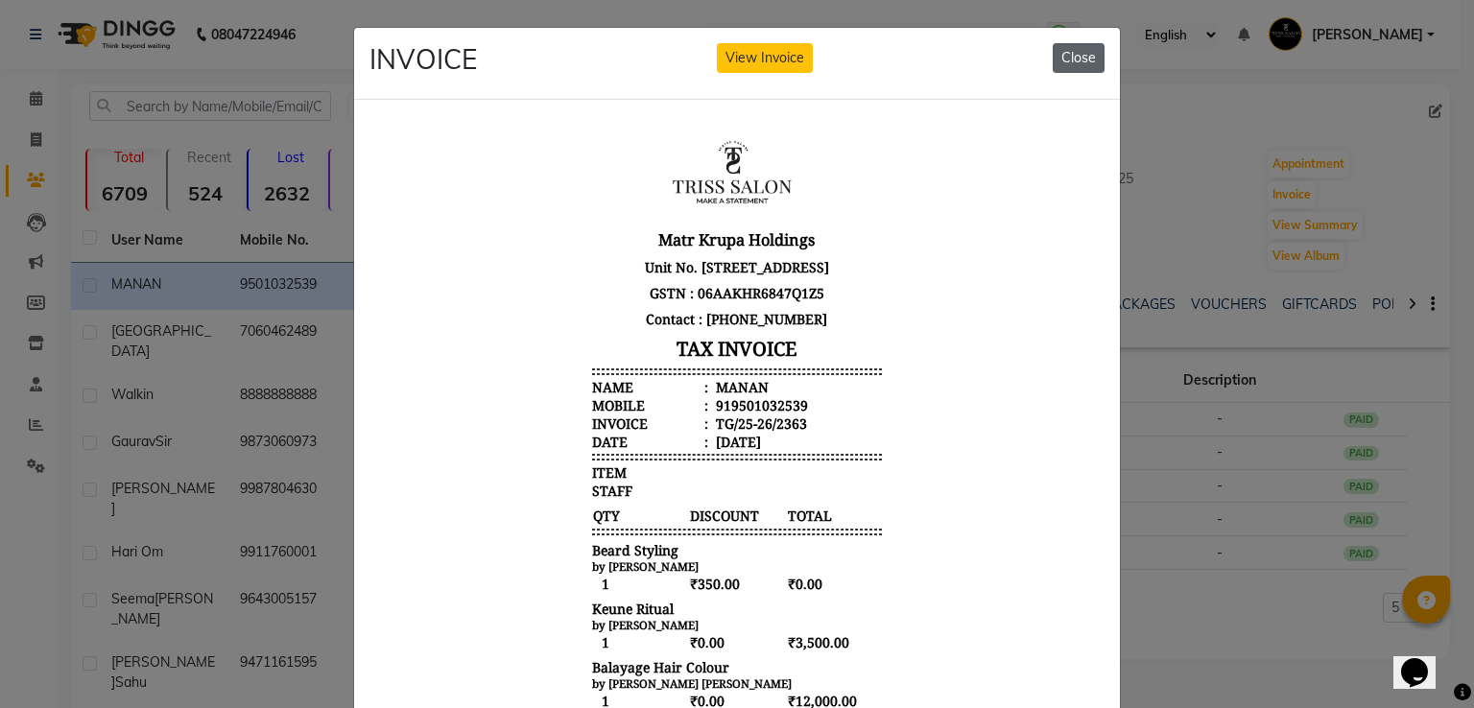
click at [1061, 67] on button "Close" at bounding box center [1078, 58] width 52 height 30
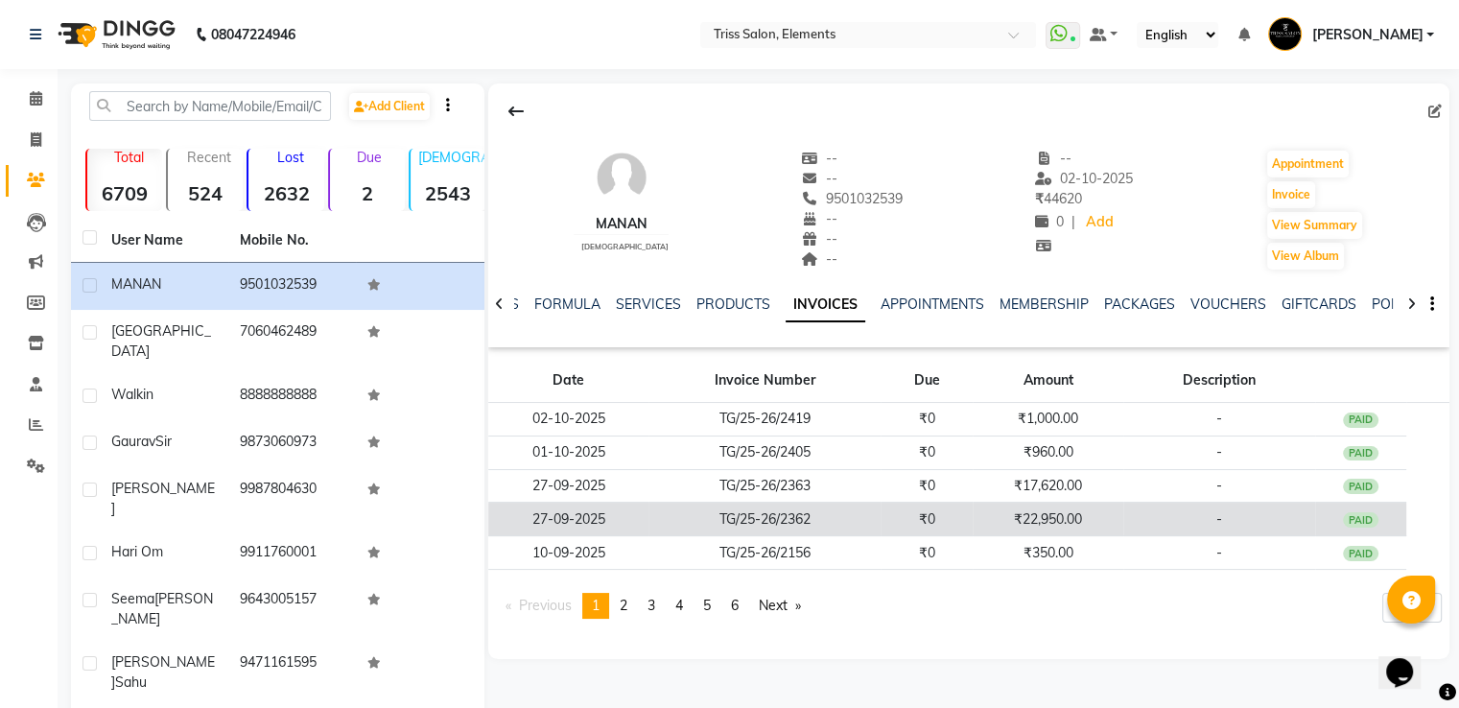
click at [1058, 519] on td "₹22,950.00" at bounding box center [1048, 520] width 151 height 34
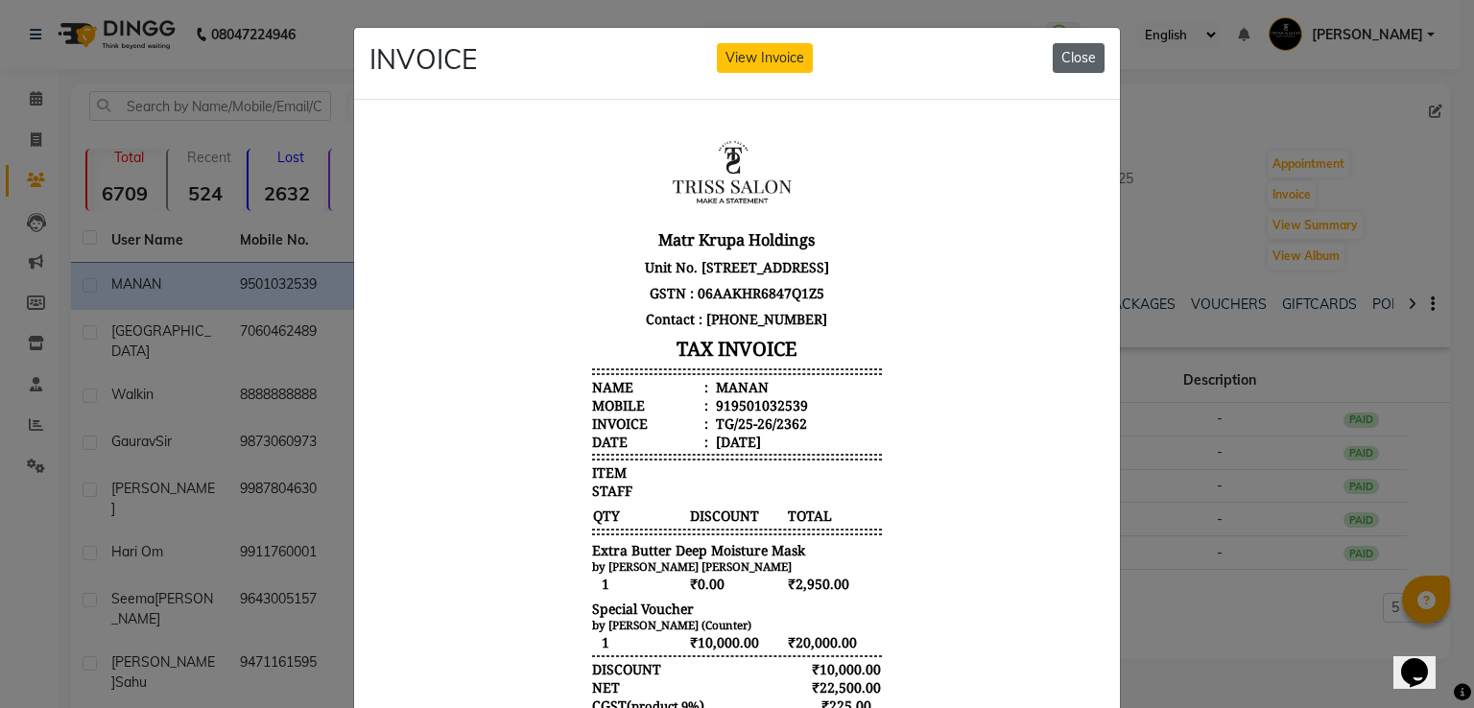
click at [1078, 67] on button "Close" at bounding box center [1078, 58] width 52 height 30
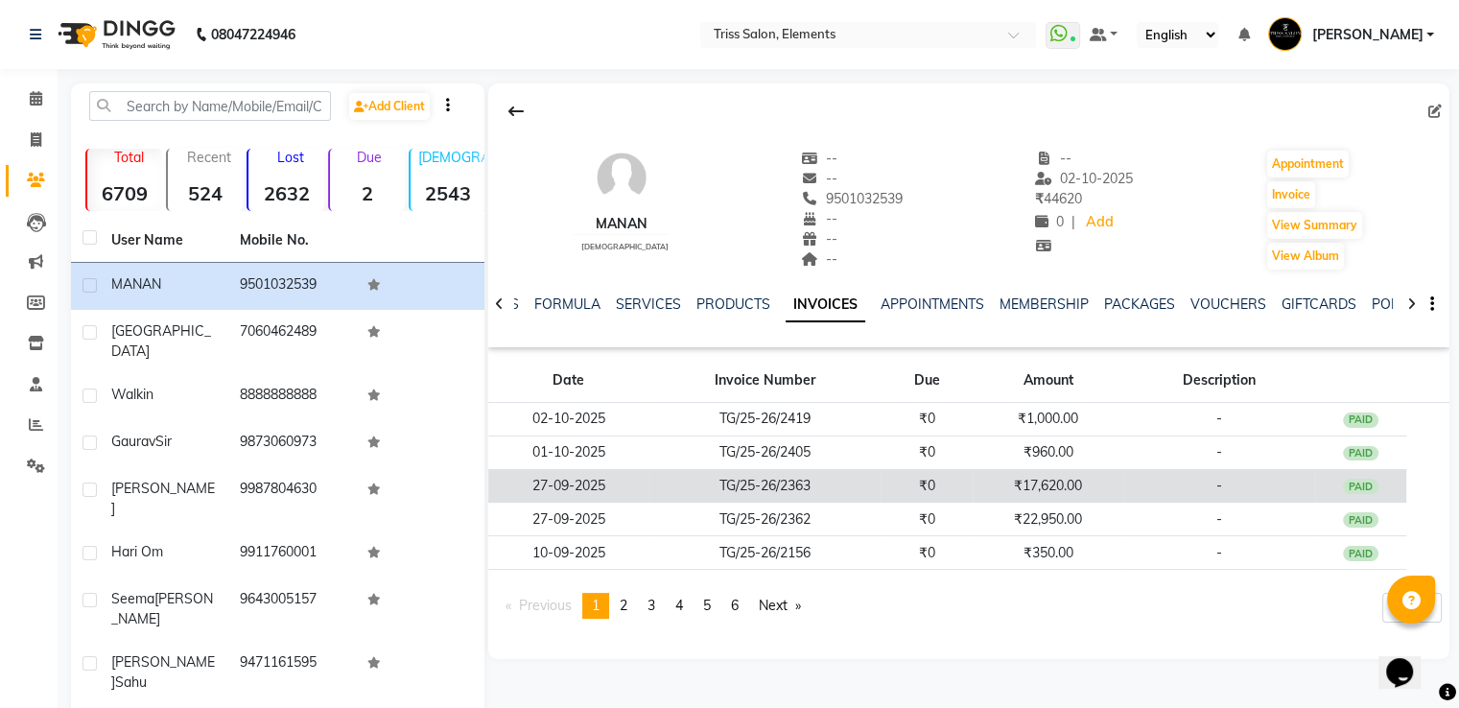
click at [1029, 483] on td "₹17,620.00" at bounding box center [1048, 486] width 151 height 34
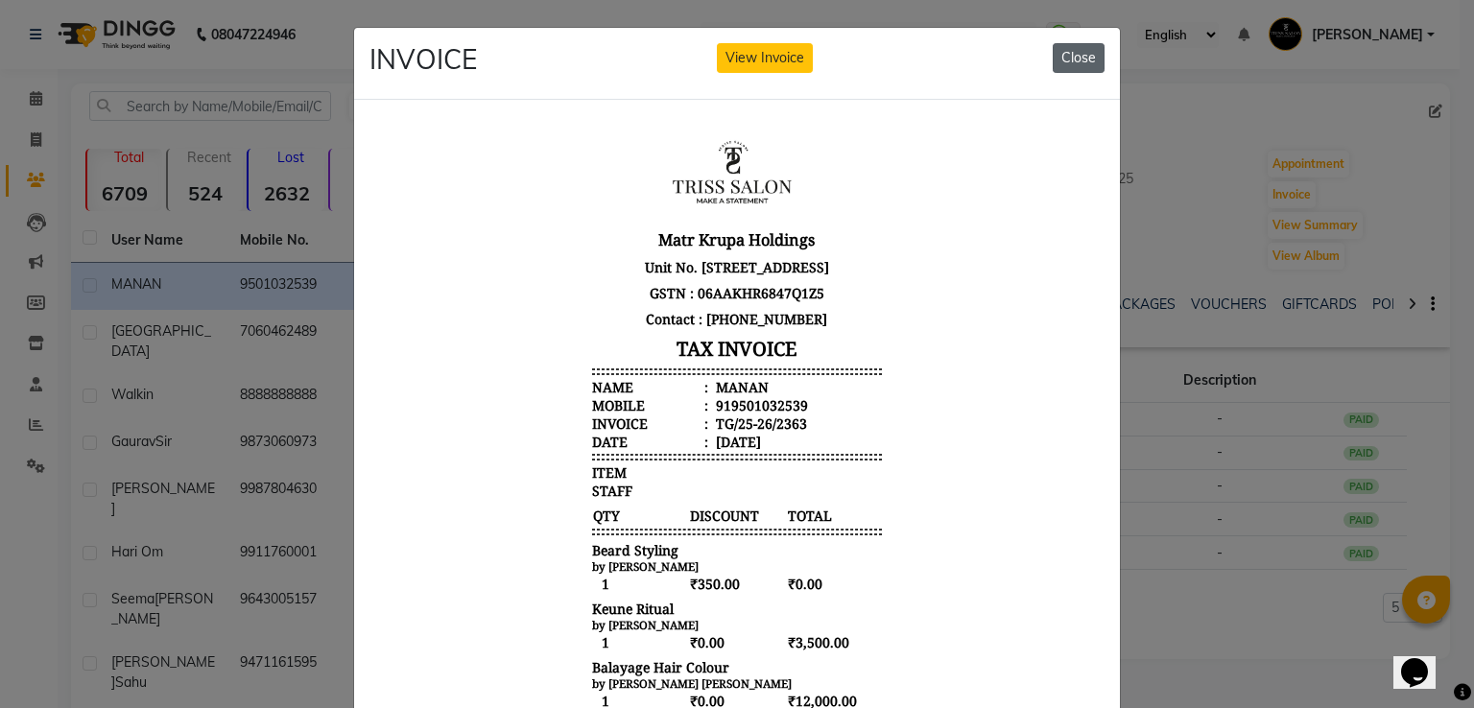
click at [1071, 64] on button "Close" at bounding box center [1078, 58] width 52 height 30
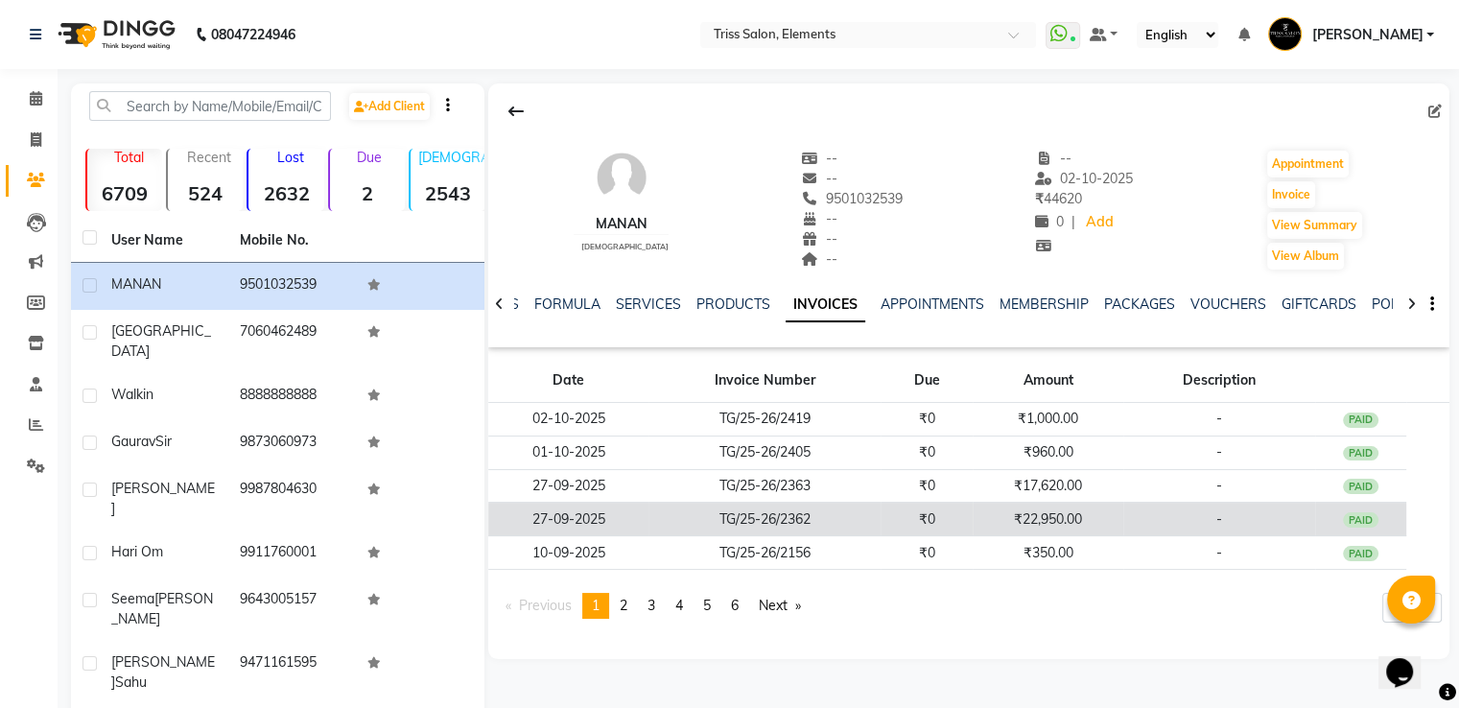
click at [997, 515] on td "₹22,950.00" at bounding box center [1048, 520] width 151 height 34
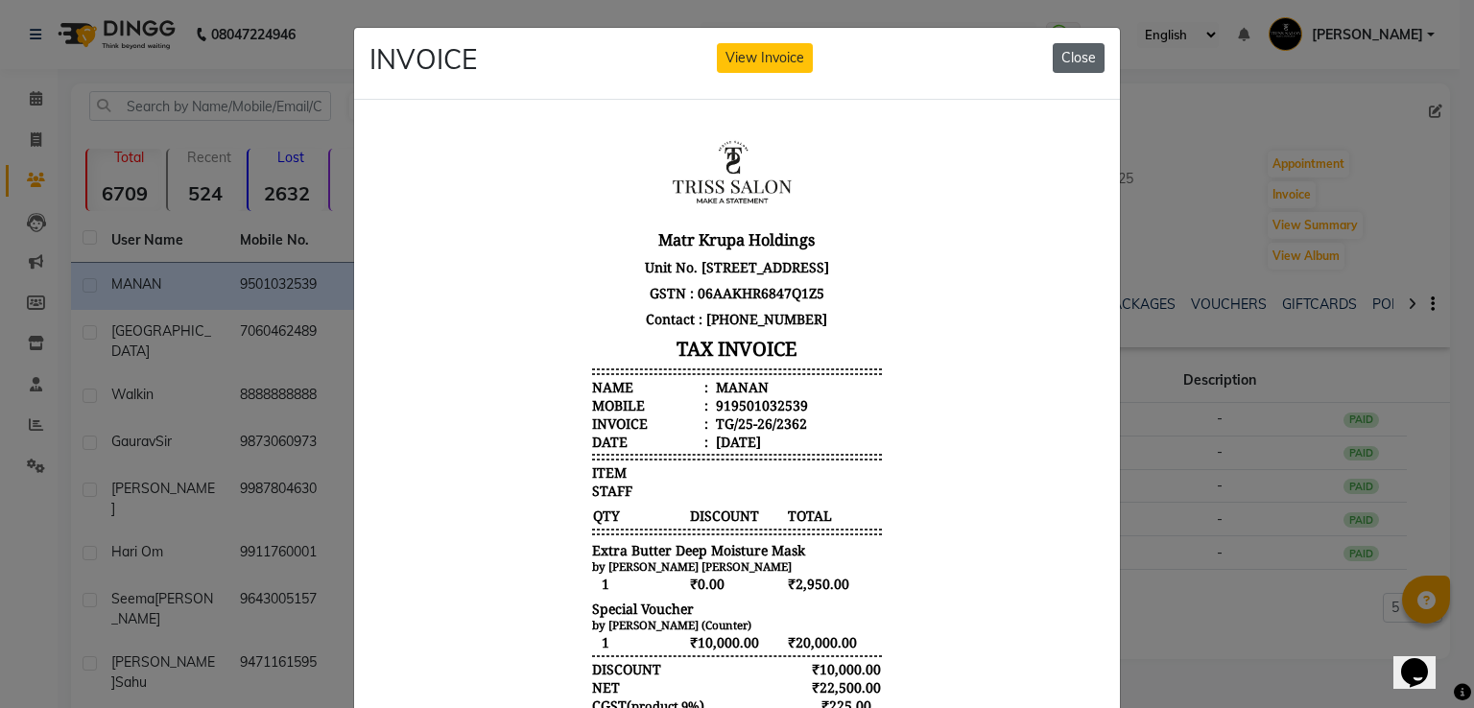
click at [1092, 57] on button "Close" at bounding box center [1078, 58] width 52 height 30
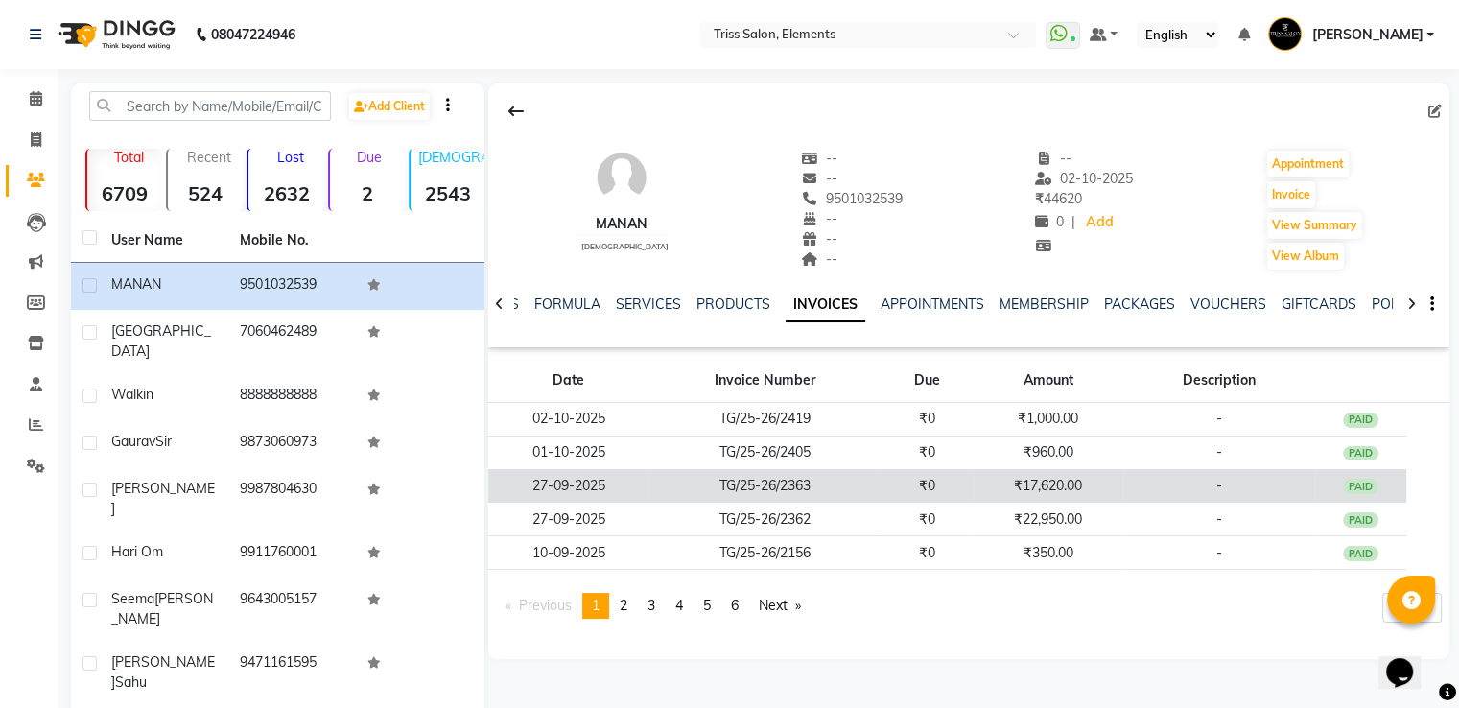
click at [1068, 488] on td "₹17,620.00" at bounding box center [1048, 486] width 151 height 34
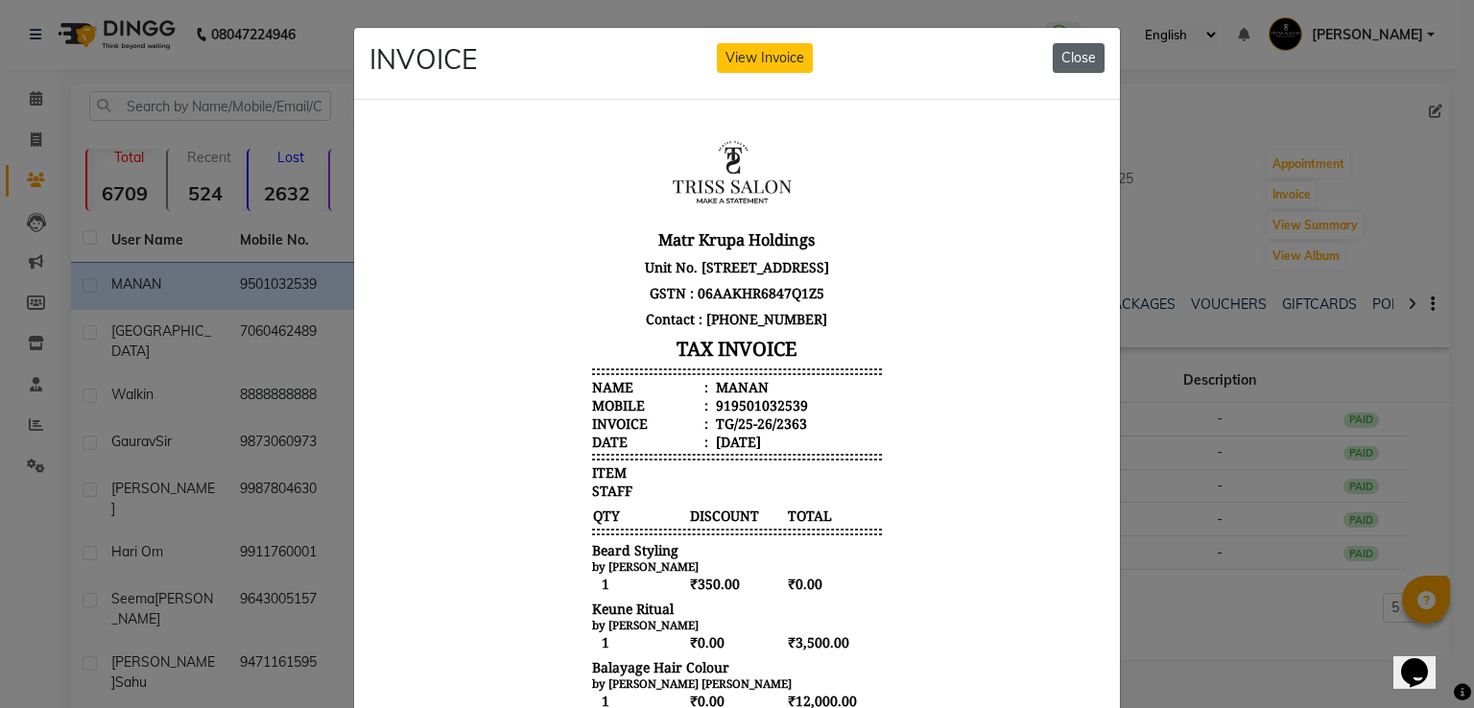
click at [1063, 56] on button "Close" at bounding box center [1078, 58] width 52 height 30
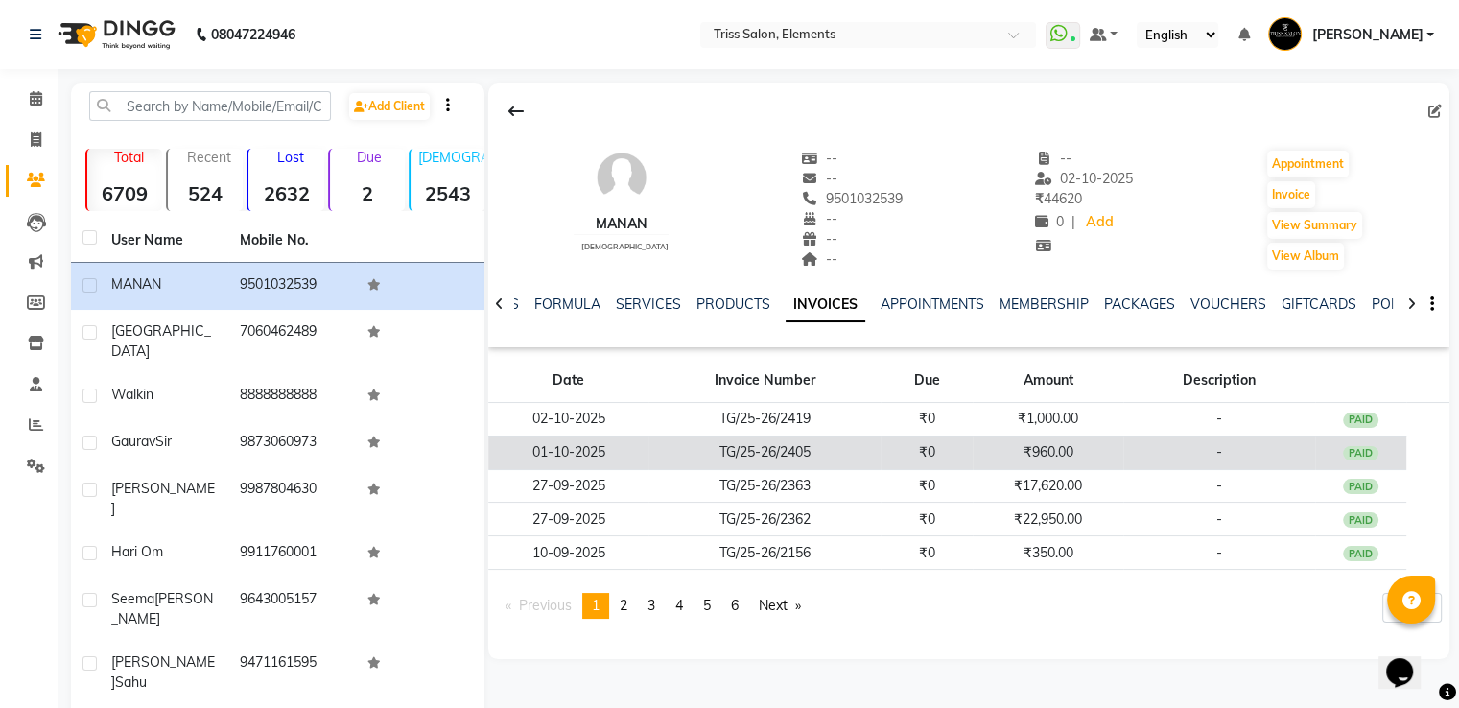
click at [1018, 453] on td "₹960.00" at bounding box center [1048, 453] width 151 height 34
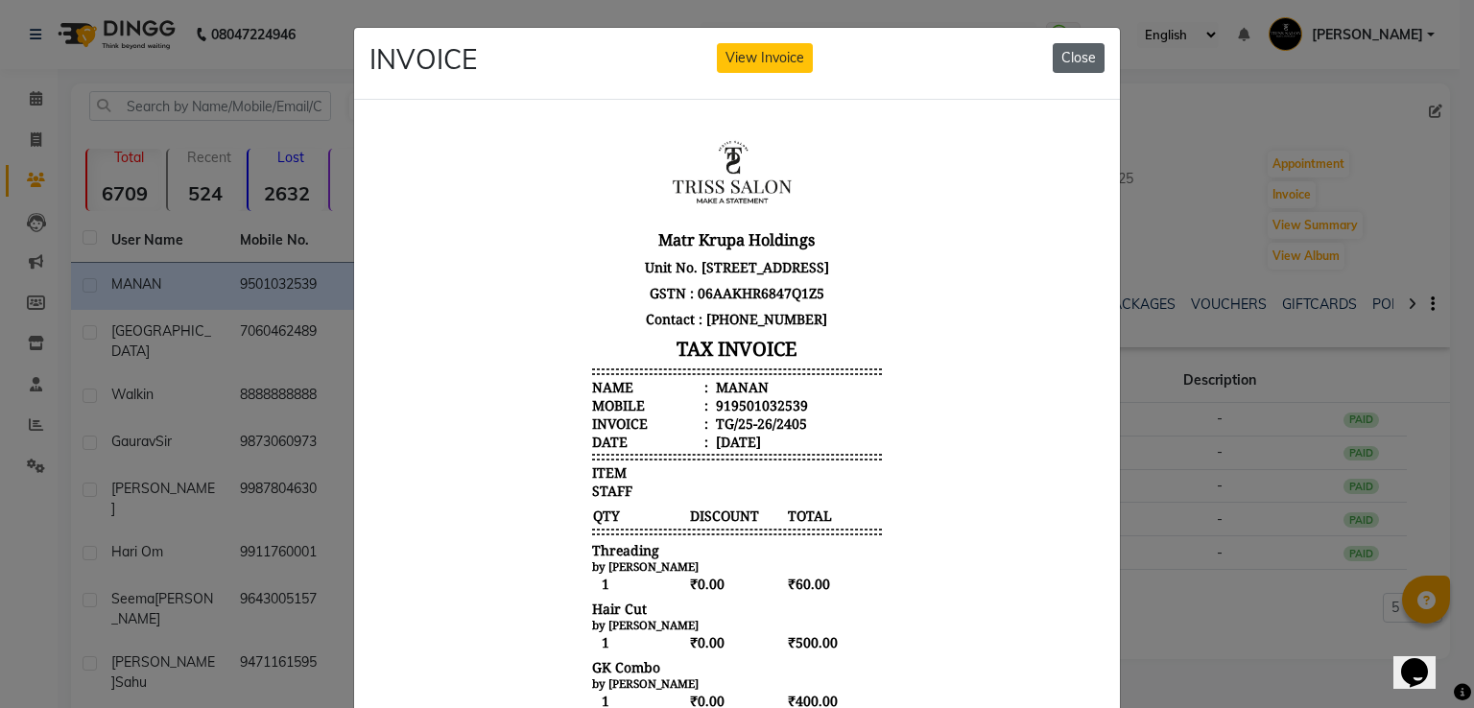
click at [1076, 59] on button "Close" at bounding box center [1078, 58] width 52 height 30
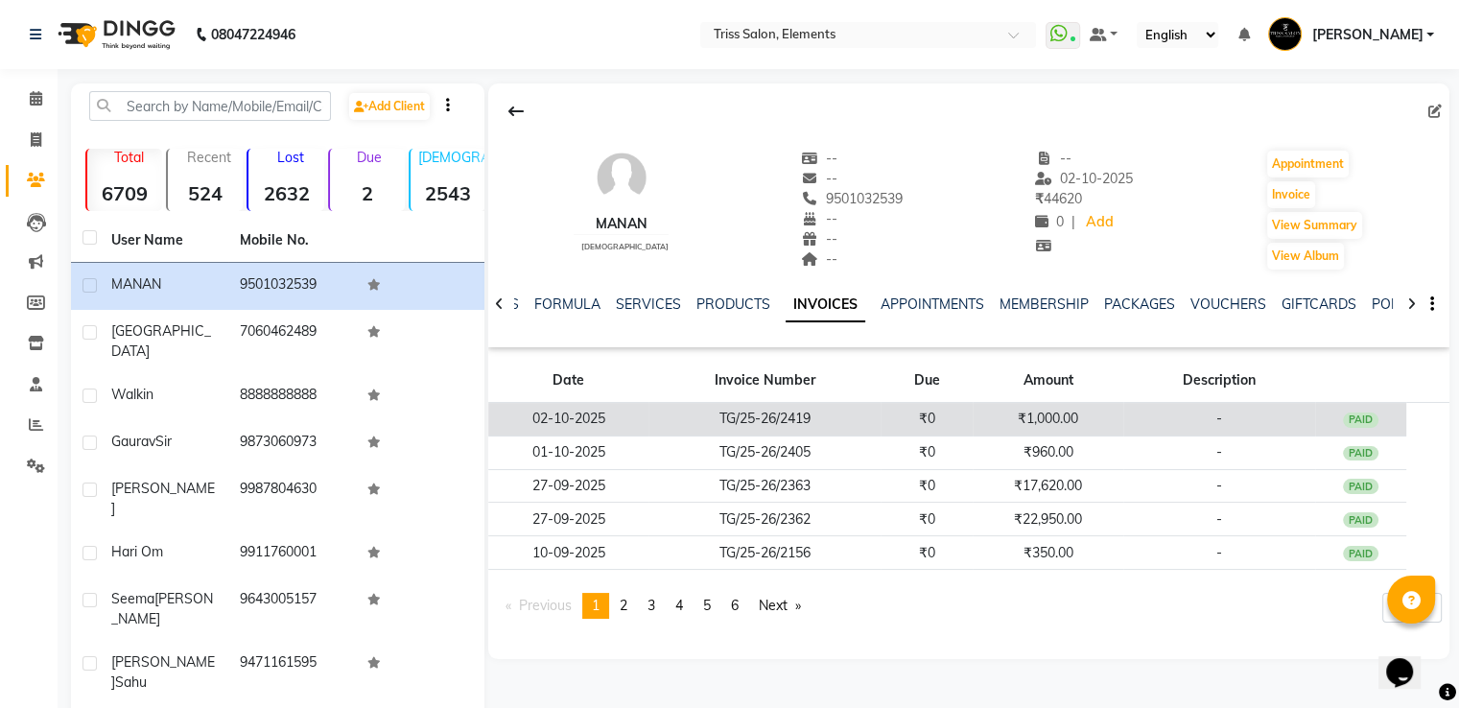
click at [1047, 404] on td "₹1,000.00" at bounding box center [1048, 420] width 151 height 34
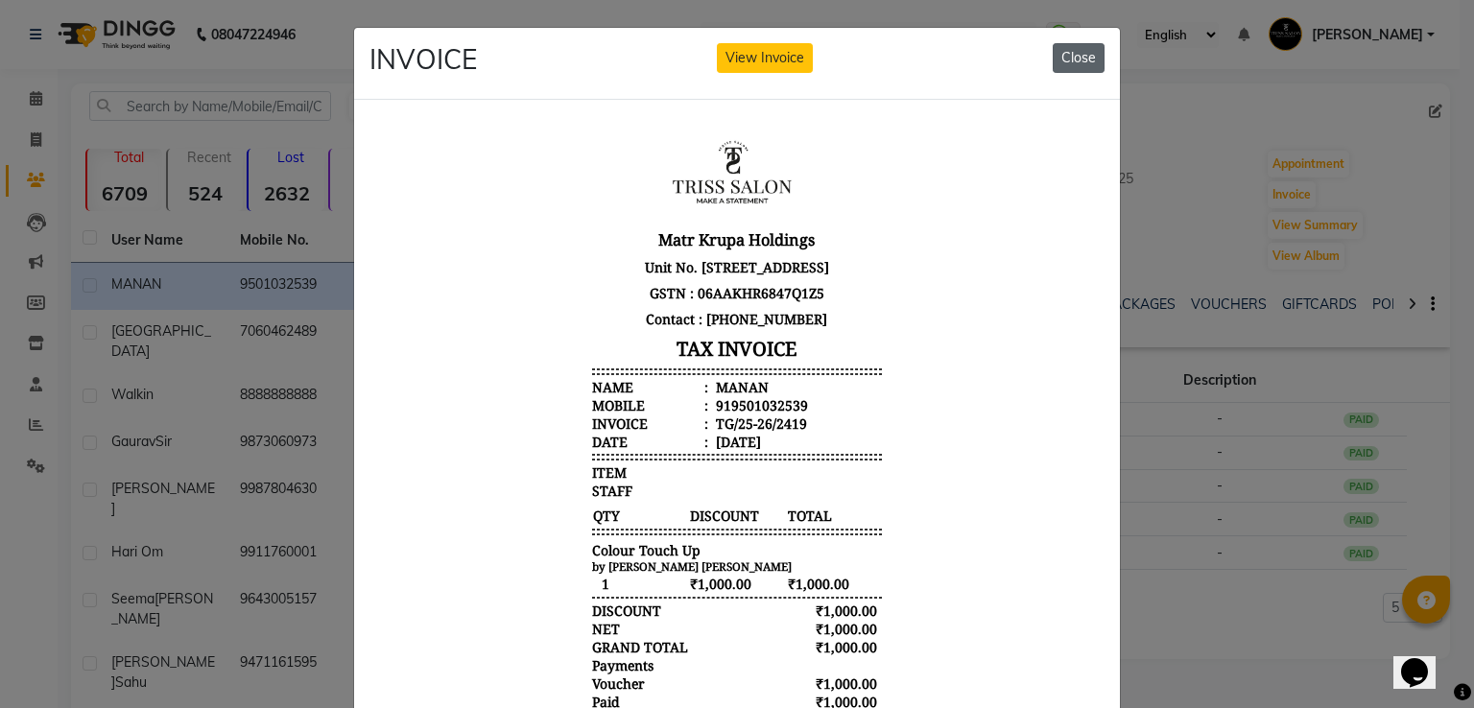
click at [1067, 49] on button "Close" at bounding box center [1078, 58] width 52 height 30
